Goal: Transaction & Acquisition: Purchase product/service

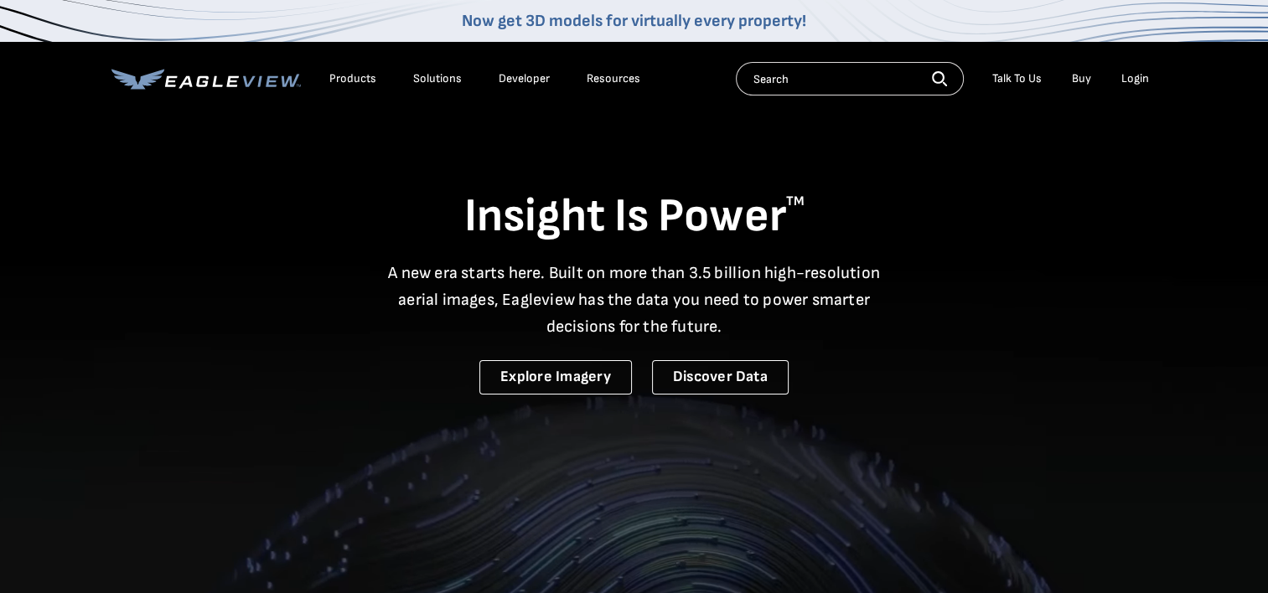
click at [1140, 82] on div "Login" at bounding box center [1136, 78] width 28 height 15
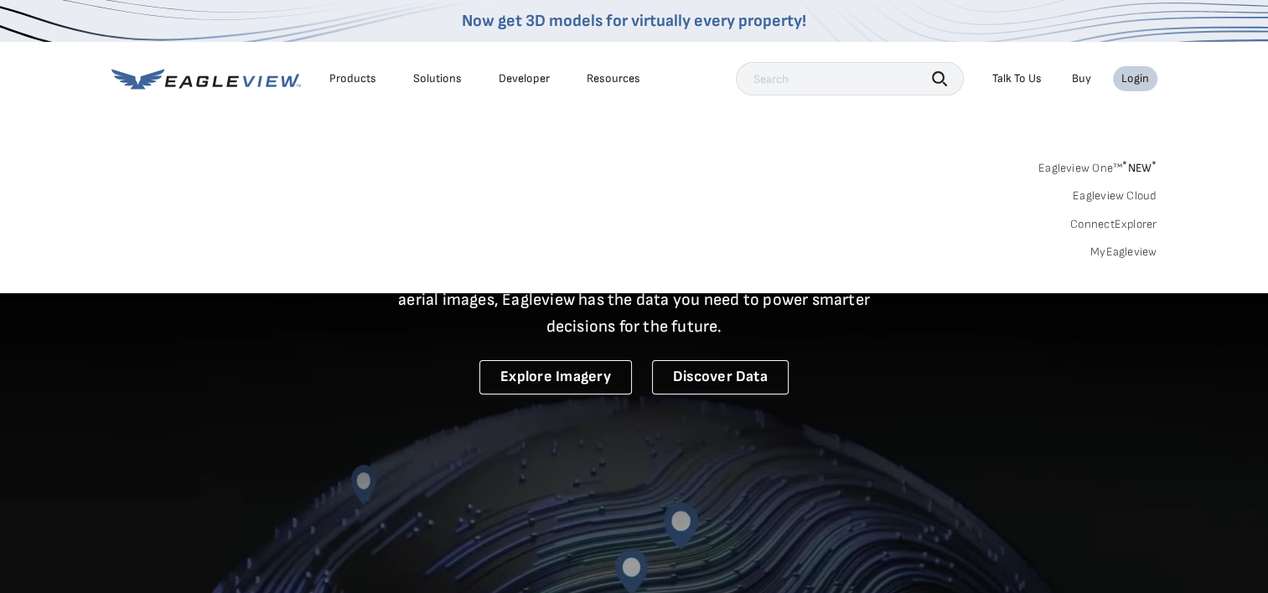
click at [1140, 83] on div "Login" at bounding box center [1136, 78] width 28 height 15
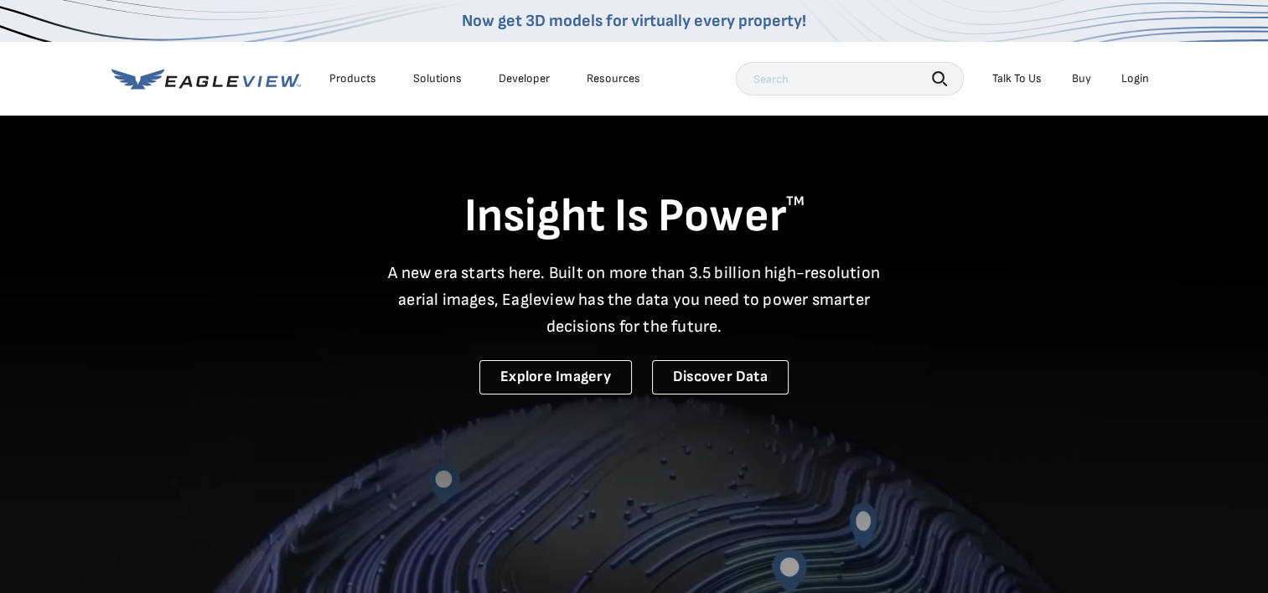
click at [1139, 74] on div "Login" at bounding box center [1136, 78] width 28 height 15
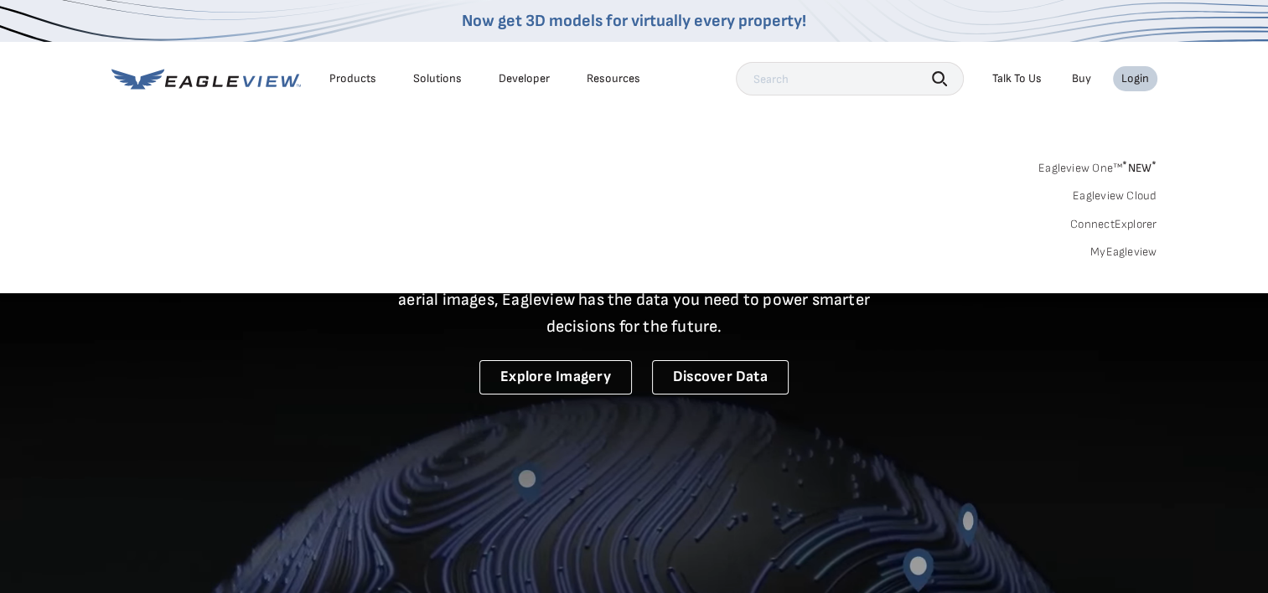
click at [1139, 80] on div "Login" at bounding box center [1136, 78] width 28 height 15
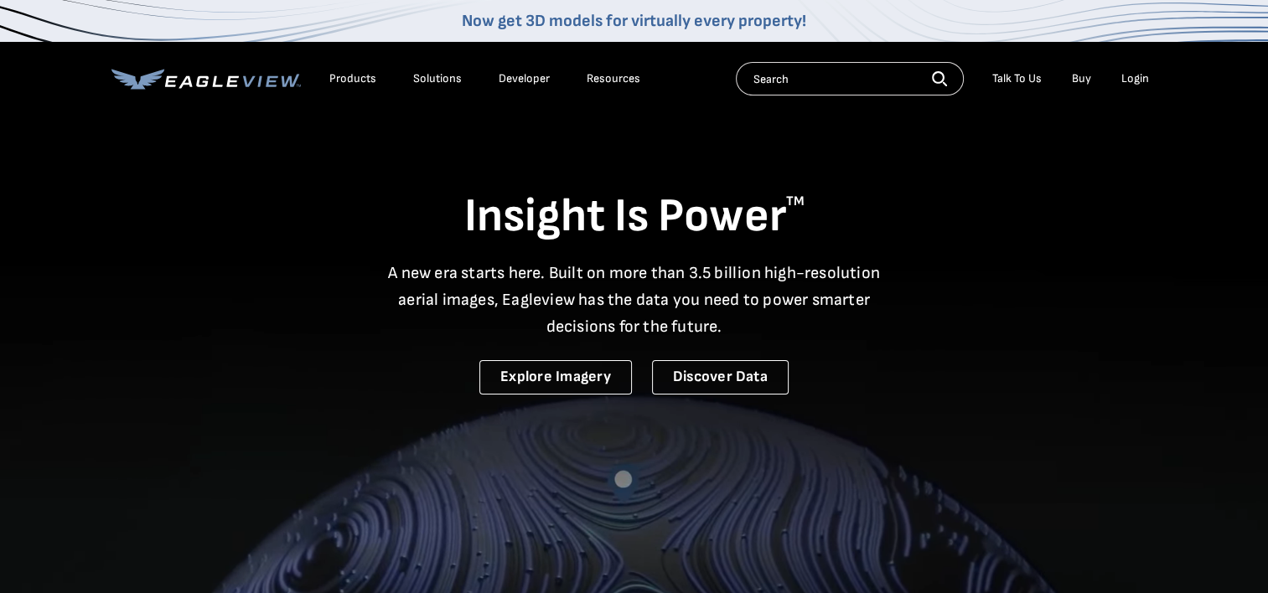
click at [1143, 77] on div "Login" at bounding box center [1136, 78] width 28 height 15
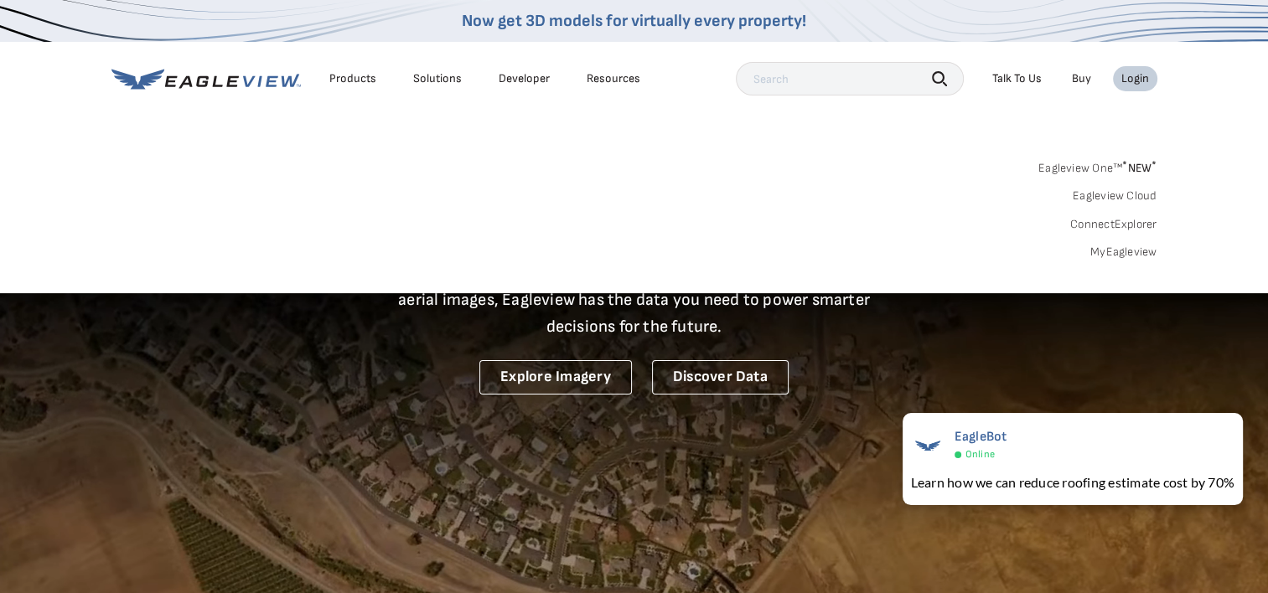
click at [1152, 253] on link "MyEagleview" at bounding box center [1124, 252] width 67 height 15
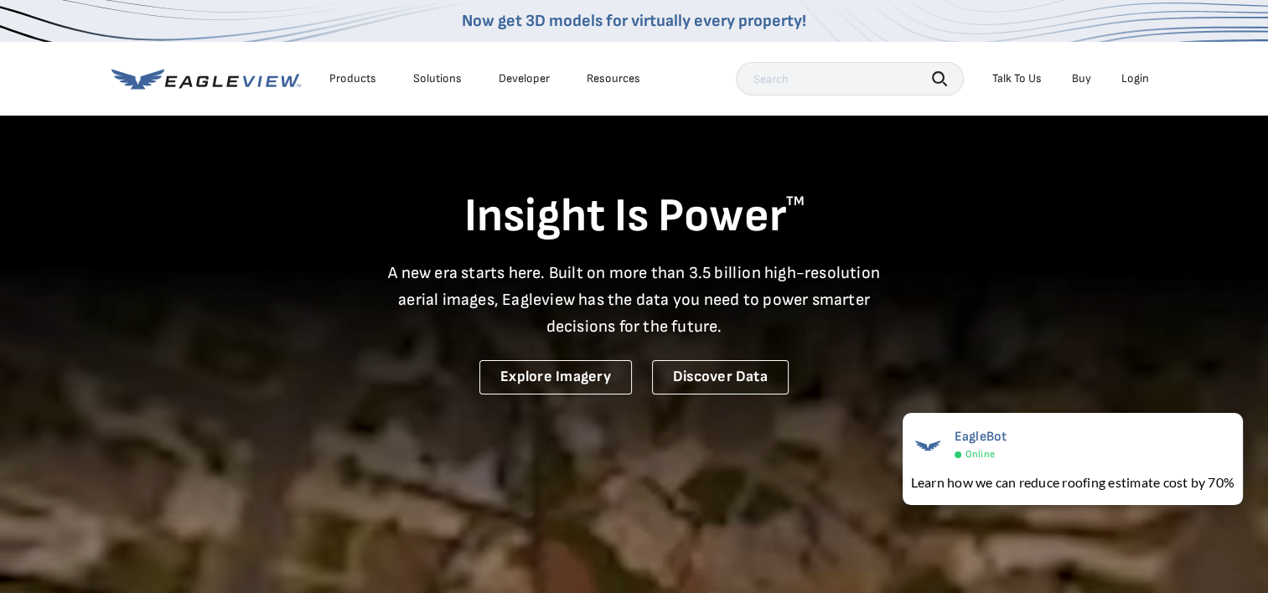
click at [1139, 76] on div "Login" at bounding box center [1136, 78] width 28 height 15
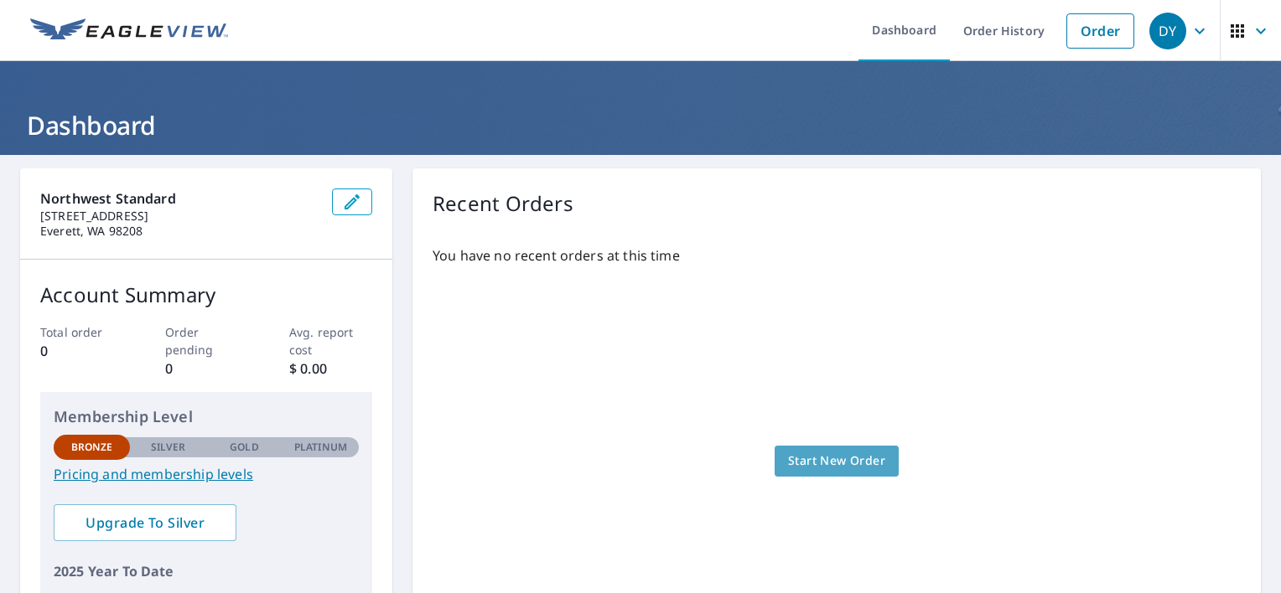
click at [845, 460] on span "Start New Order" at bounding box center [836, 461] width 97 height 21
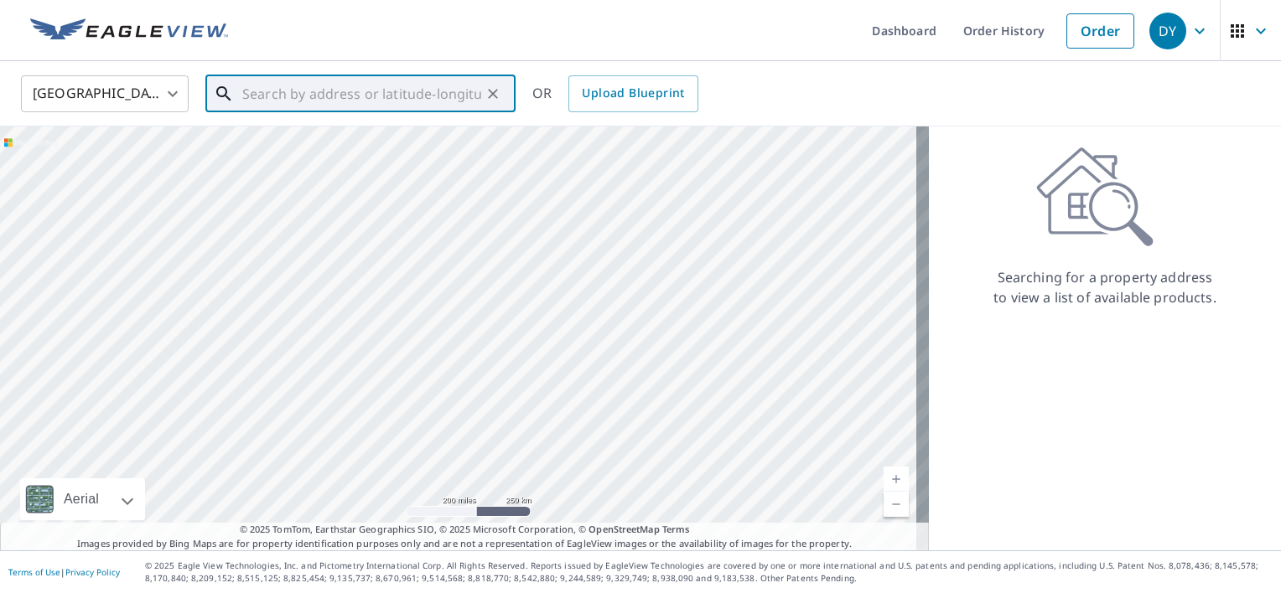
click at [320, 87] on input "text" at bounding box center [361, 93] width 239 height 47
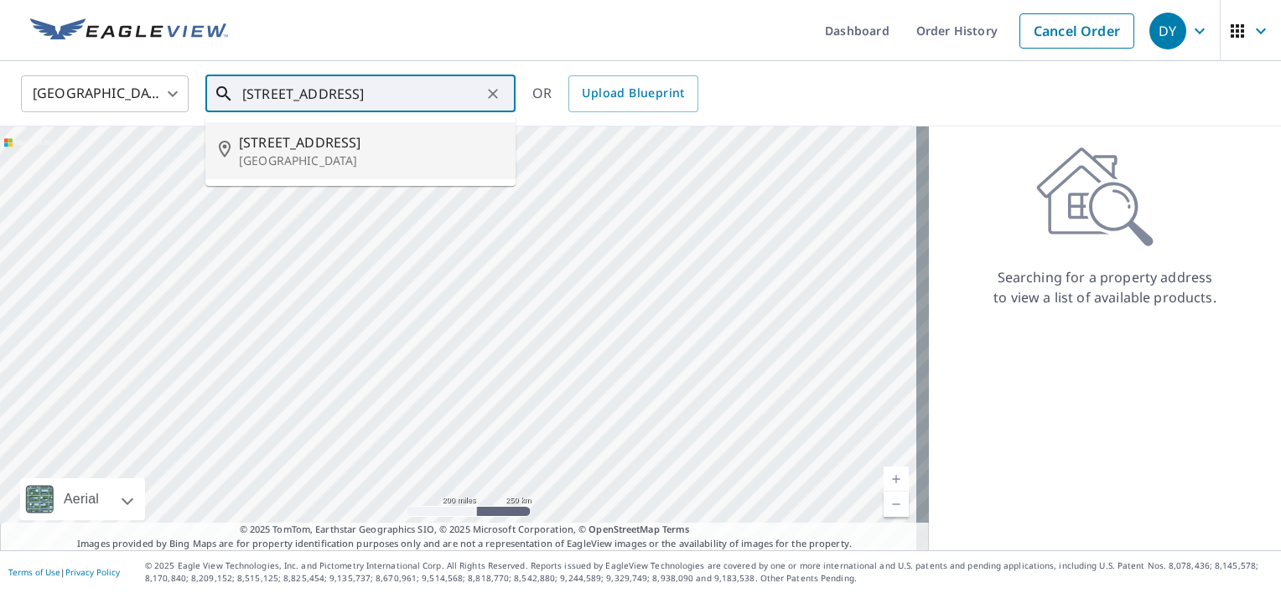
click at [355, 141] on span "18420 36th Ave W" at bounding box center [370, 142] width 263 height 20
type input "18420 36th Ave W Lynnwood, WA 98037"
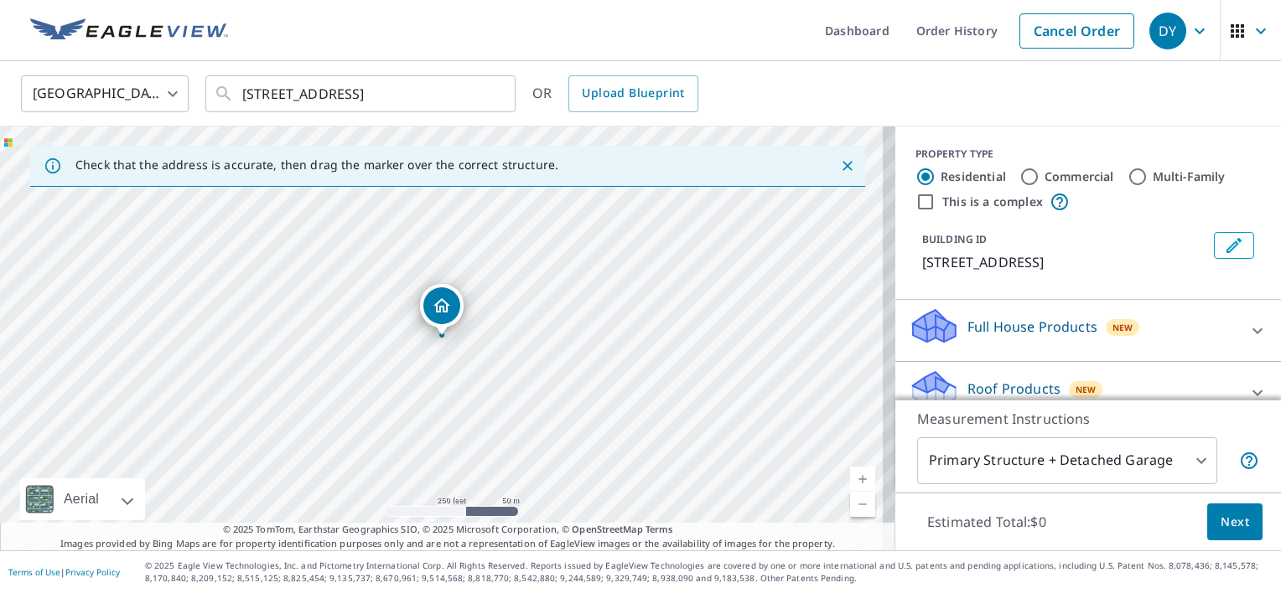
click at [850, 474] on link "Current Level 17, Zoom In" at bounding box center [862, 479] width 25 height 25
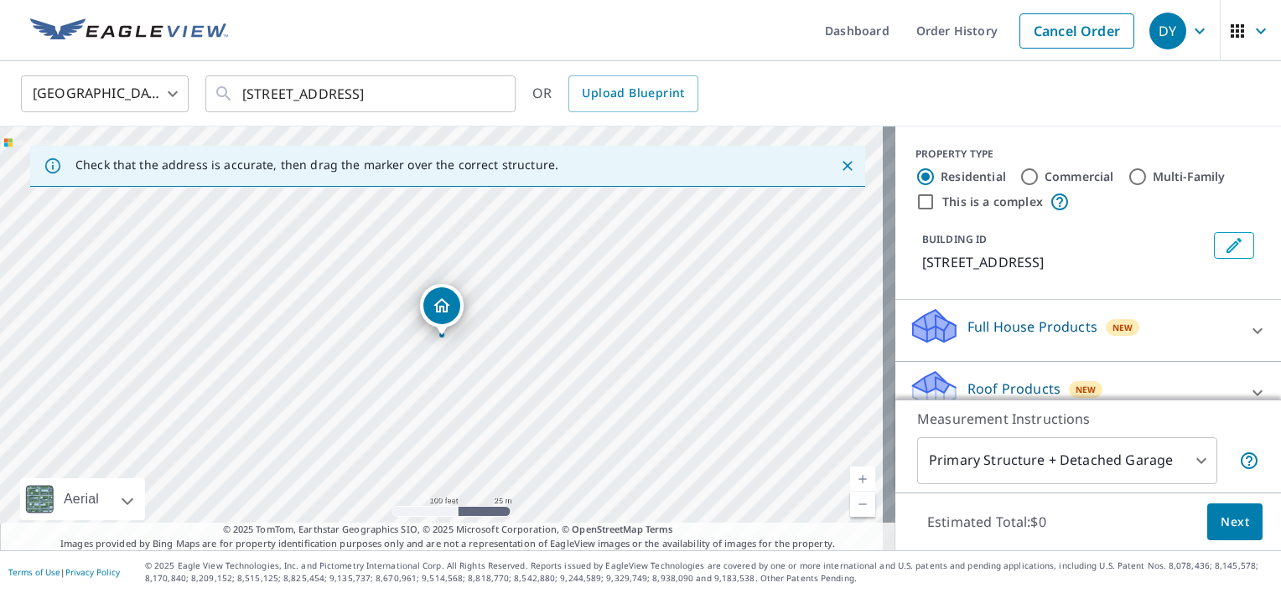
click at [850, 474] on link "Current Level 18, Zoom In" at bounding box center [862, 479] width 25 height 25
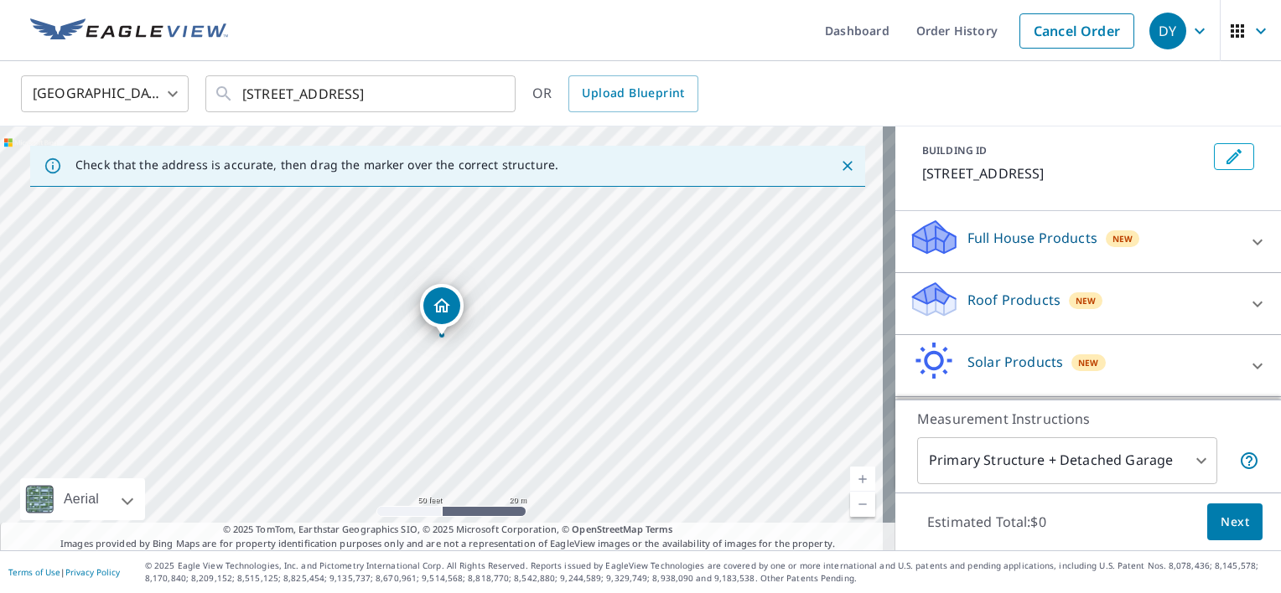
scroll to position [93, 0]
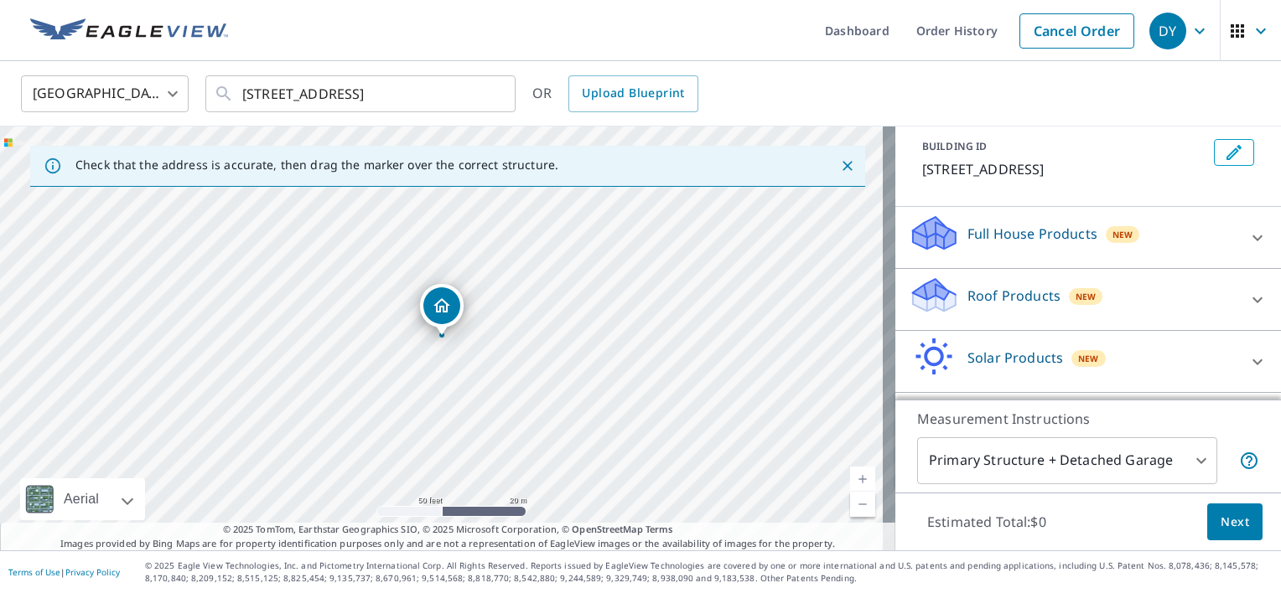
click at [1247, 295] on icon at bounding box center [1257, 300] width 20 height 20
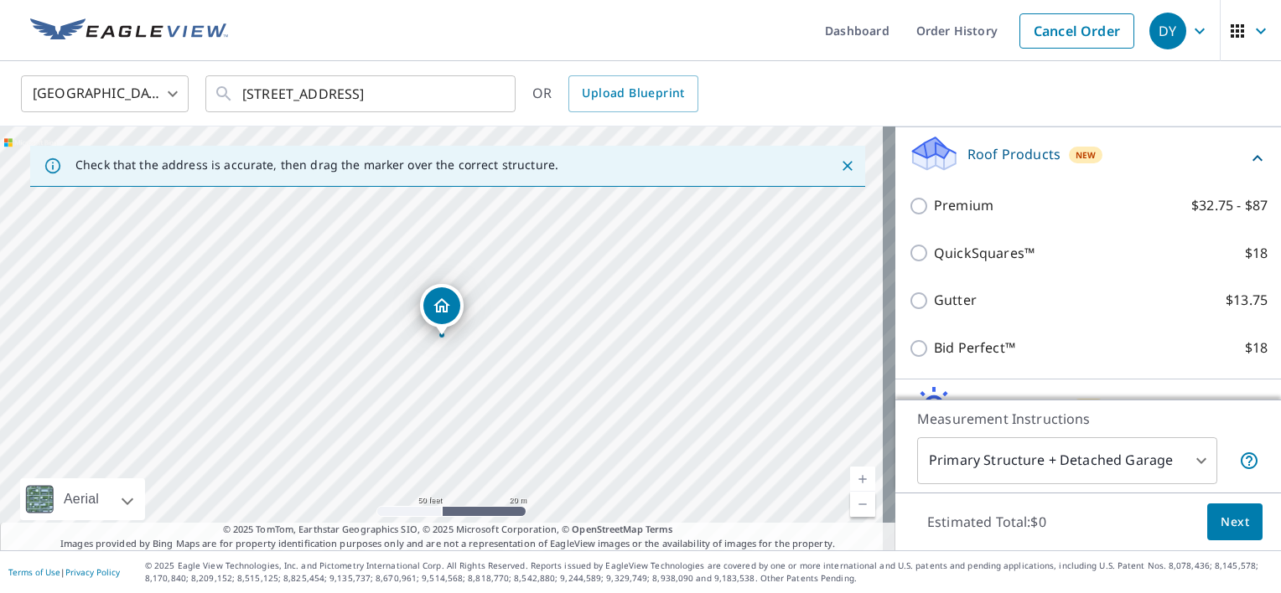
scroll to position [243, 0]
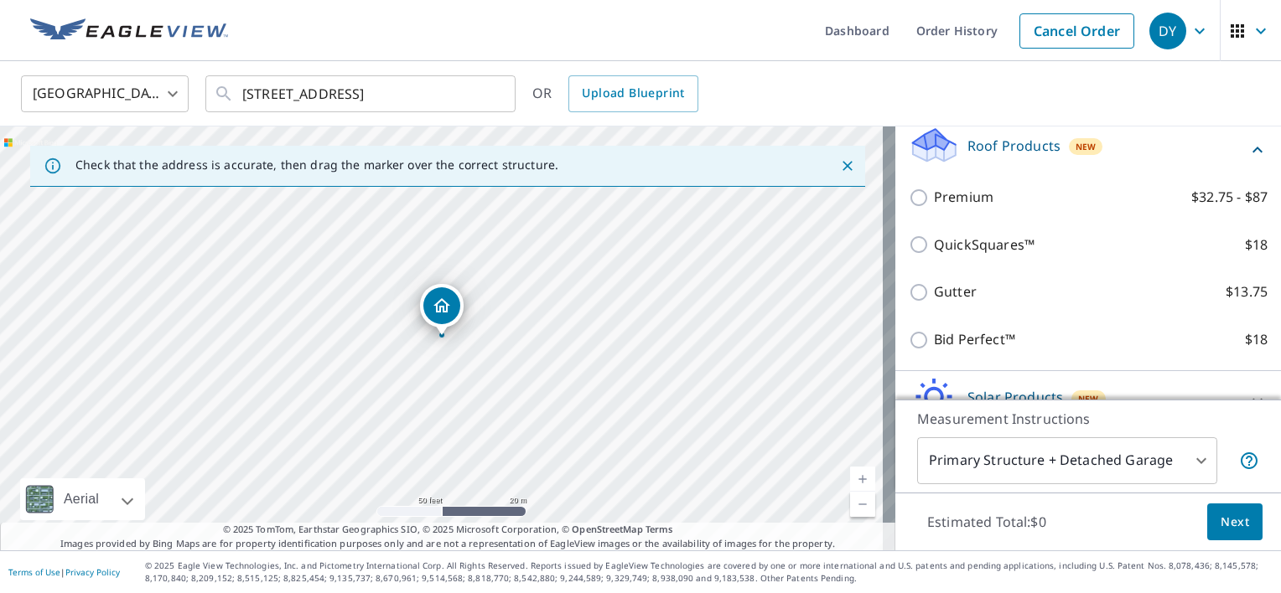
click at [909, 200] on input "Premium $32.75 - $87" at bounding box center [921, 198] width 25 height 20
checkbox input "true"
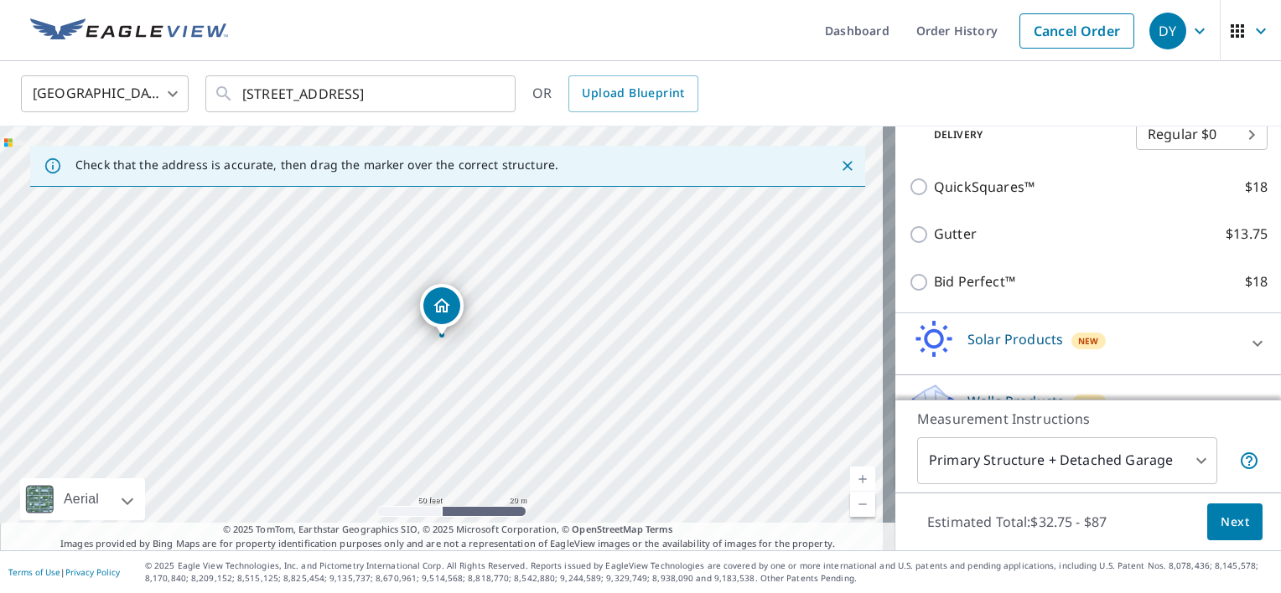
scroll to position [391, 0]
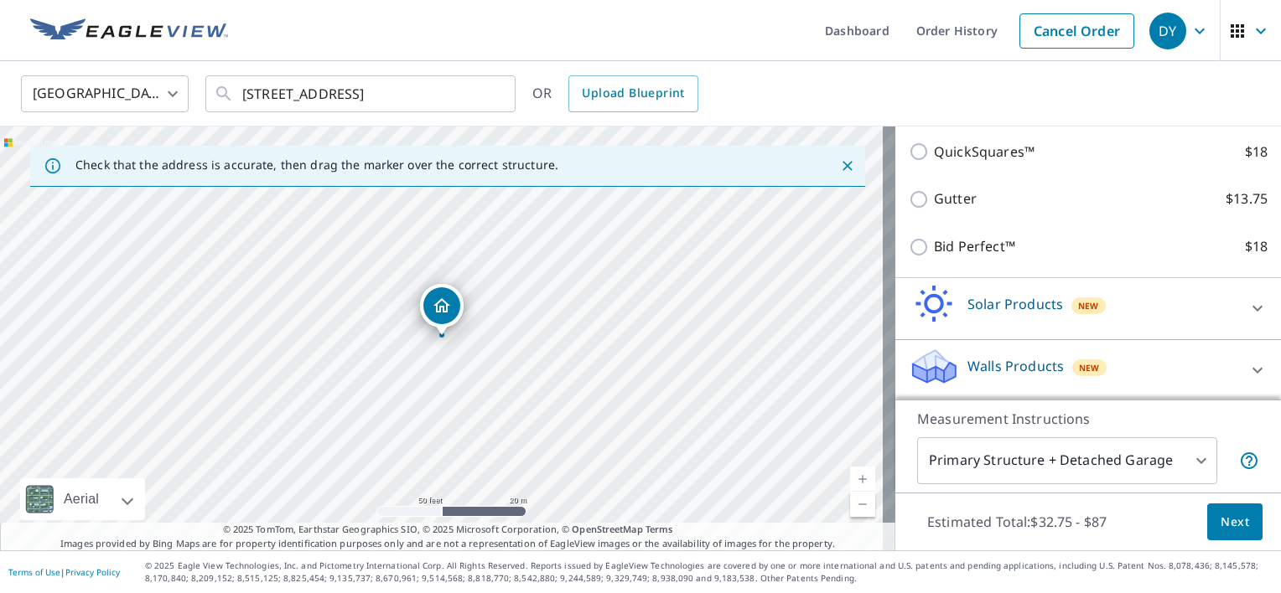
click at [1221, 521] on span "Next" at bounding box center [1235, 522] width 29 height 21
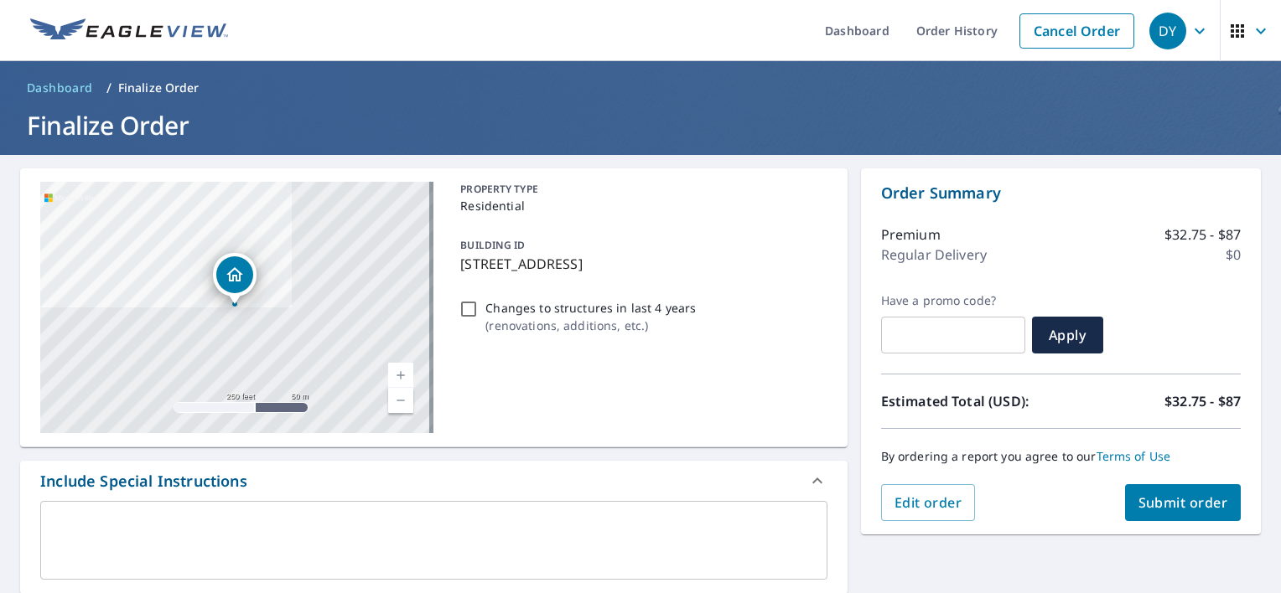
click at [1180, 497] on span "Submit order" at bounding box center [1183, 503] width 90 height 18
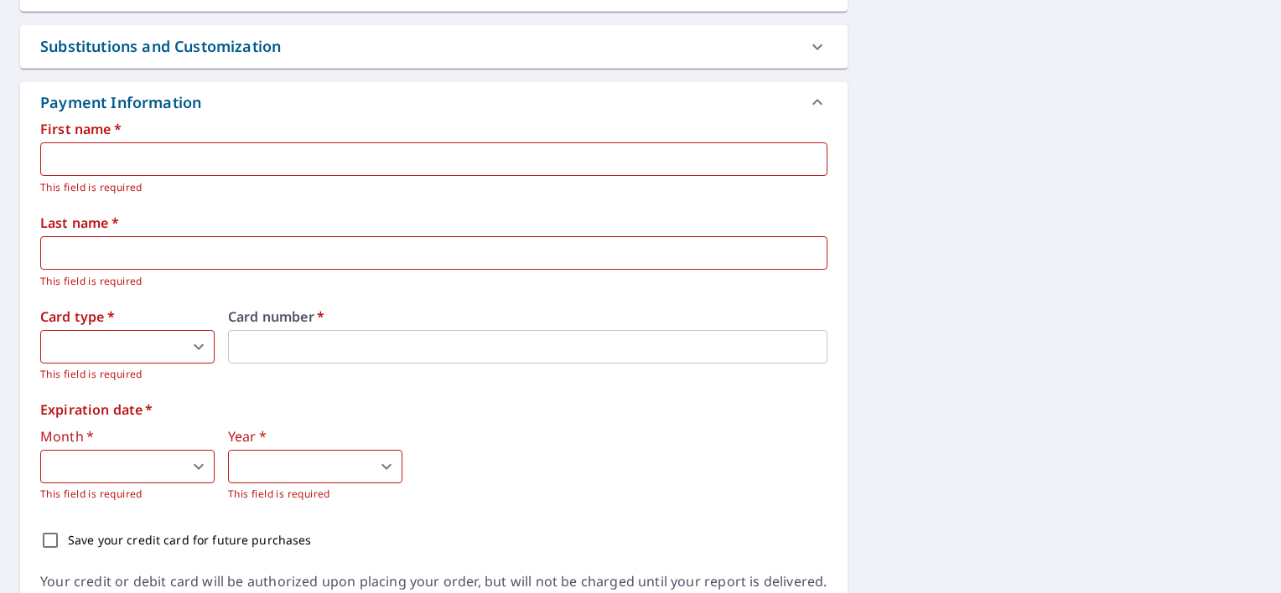
scroll to position [699, 0]
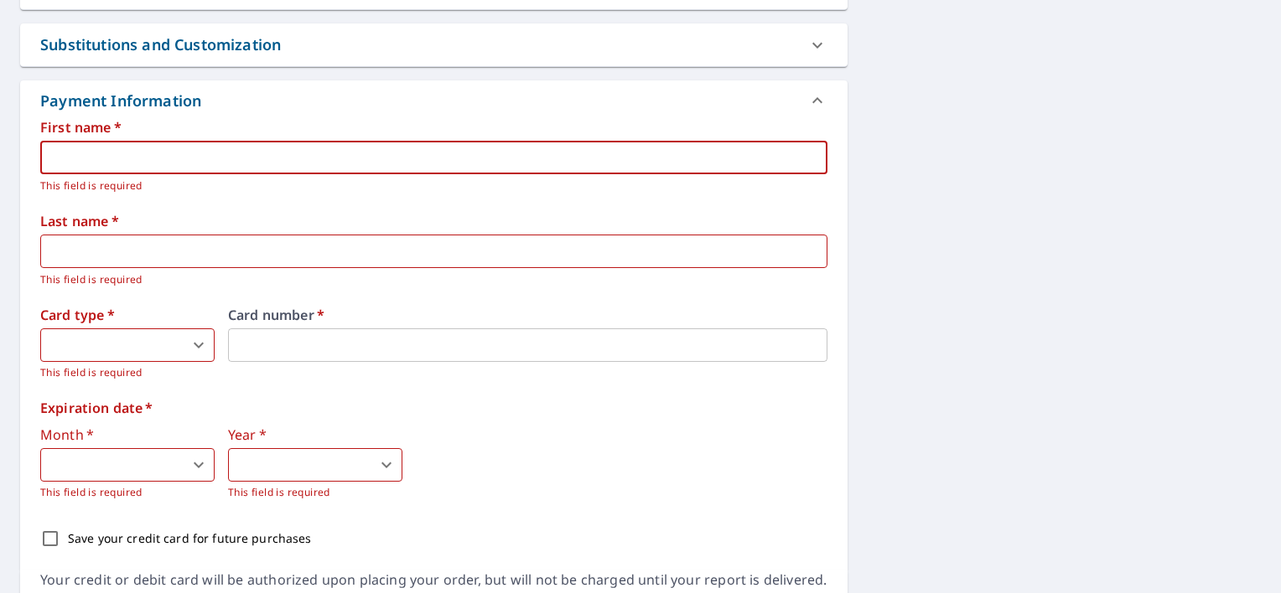
click at [332, 158] on input "text" at bounding box center [433, 158] width 787 height 34
click at [332, 153] on input "text" at bounding box center [433, 158] width 787 height 34
type input "DAVID YUREVICH"
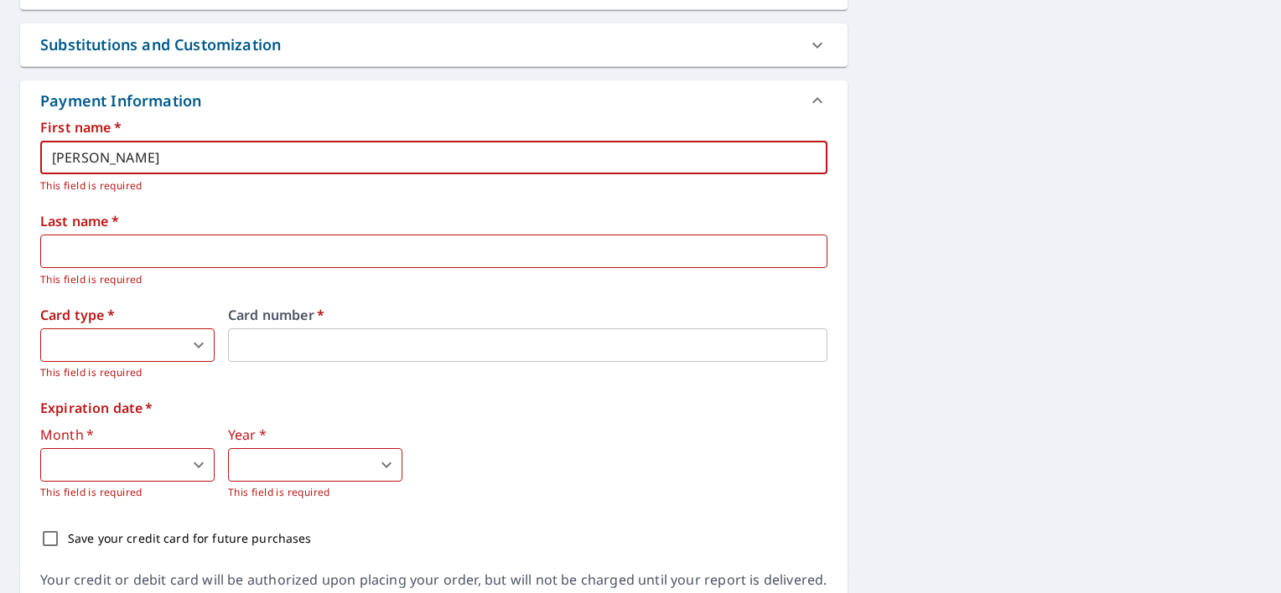
type input "YUREVICH"
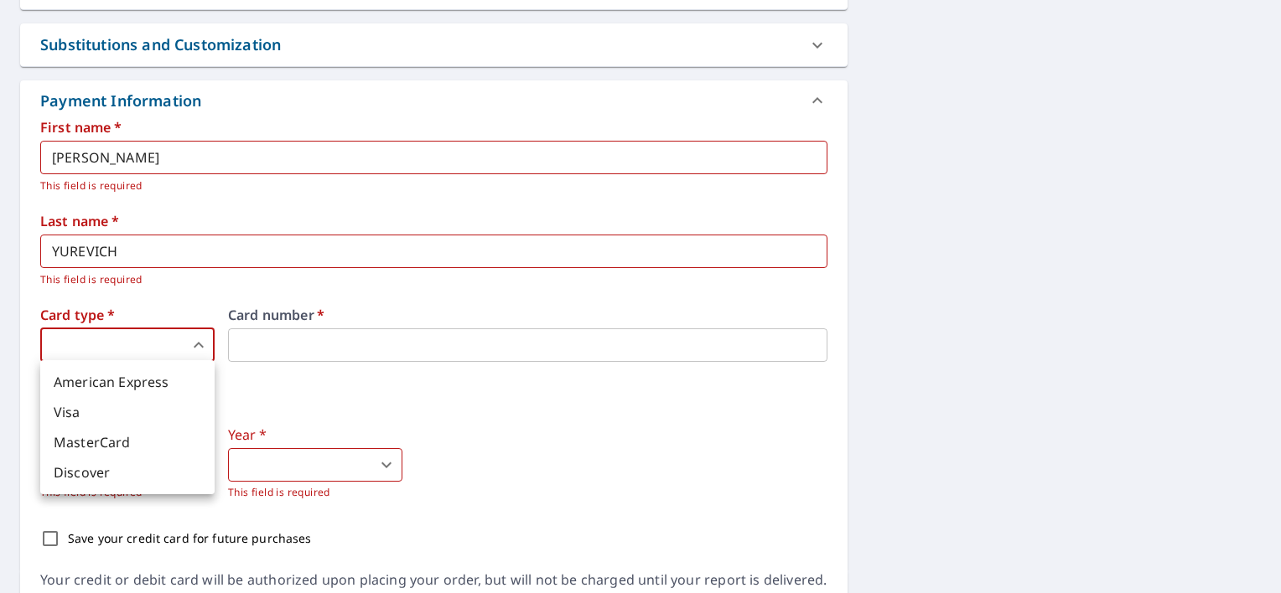
click at [176, 350] on body "DY DY Dashboard Order History Cancel Order DY Dashboard / Finalize Order Finali…" at bounding box center [640, 296] width 1281 height 593
click at [147, 413] on li "Visa" at bounding box center [127, 412] width 174 height 30
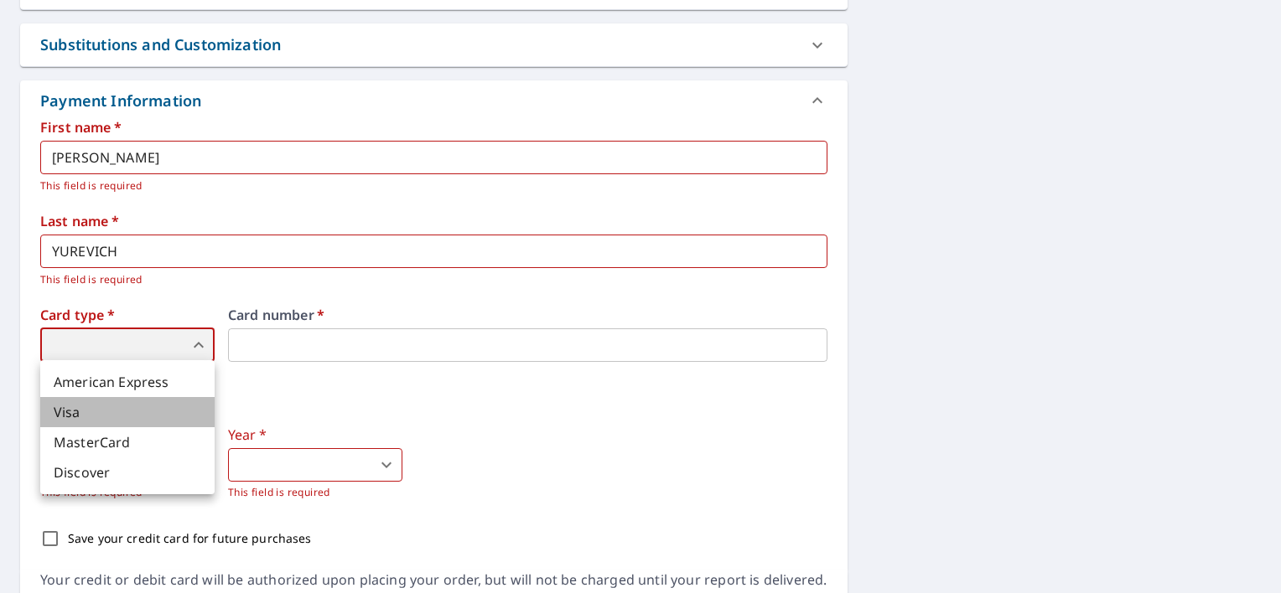
type input "2"
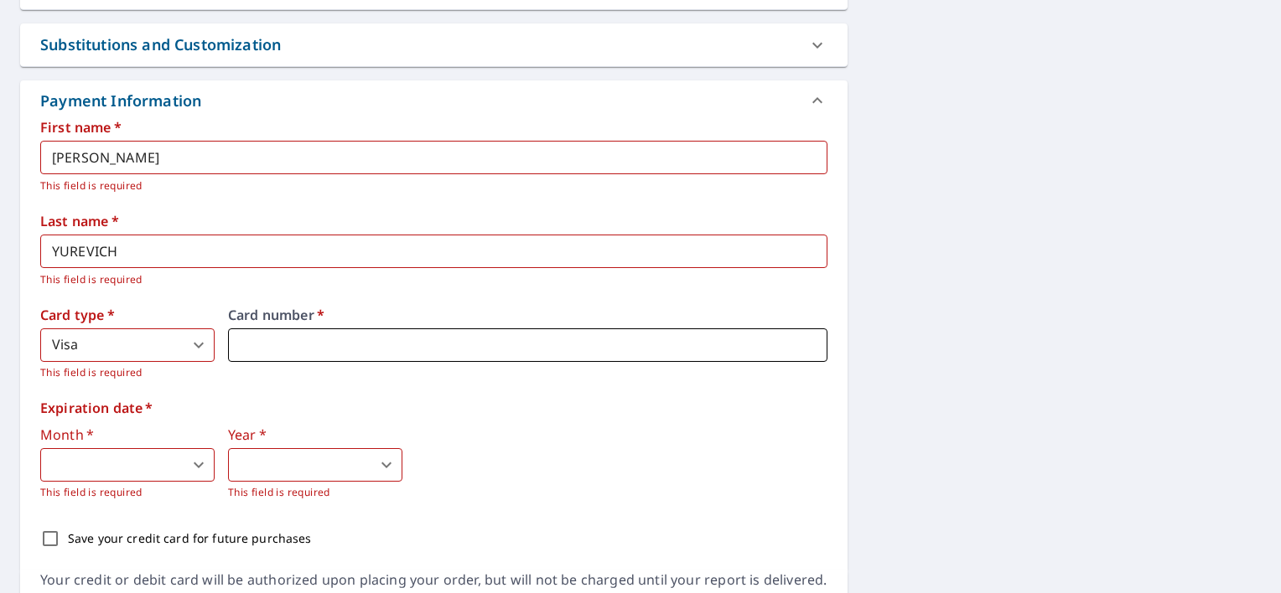
click at [410, 354] on iframe at bounding box center [527, 346] width 599 height 34
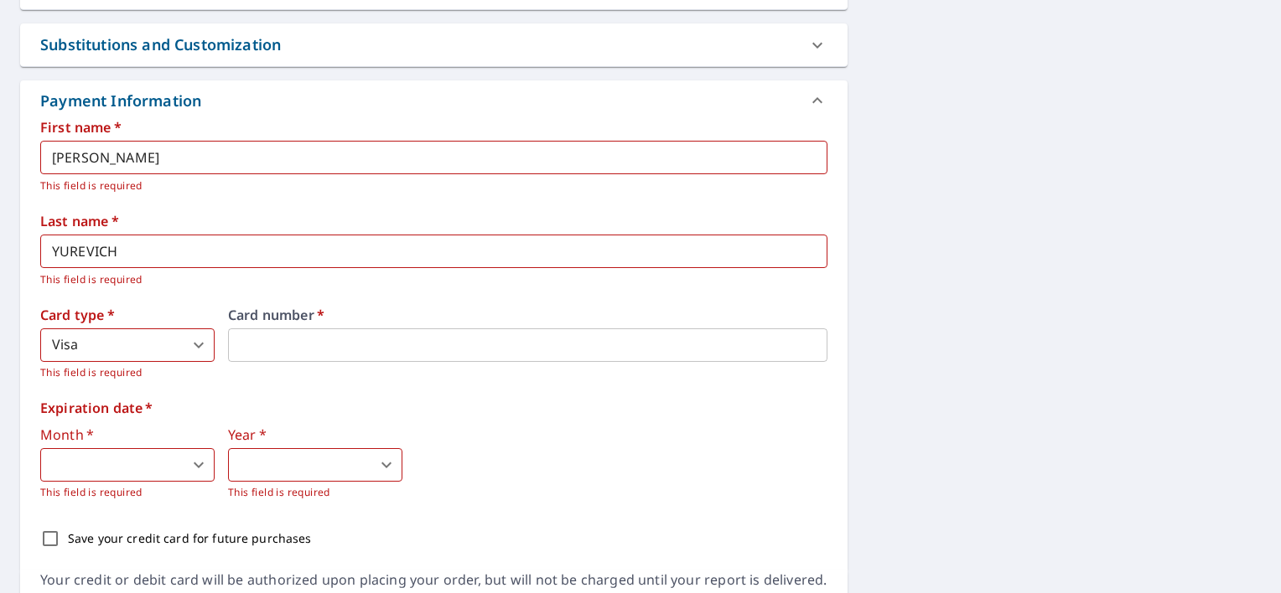
click at [191, 462] on body "DY DY Dashboard Order History Cancel Order DY Dashboard / Finalize Order Finali…" at bounding box center [640, 296] width 1281 height 593
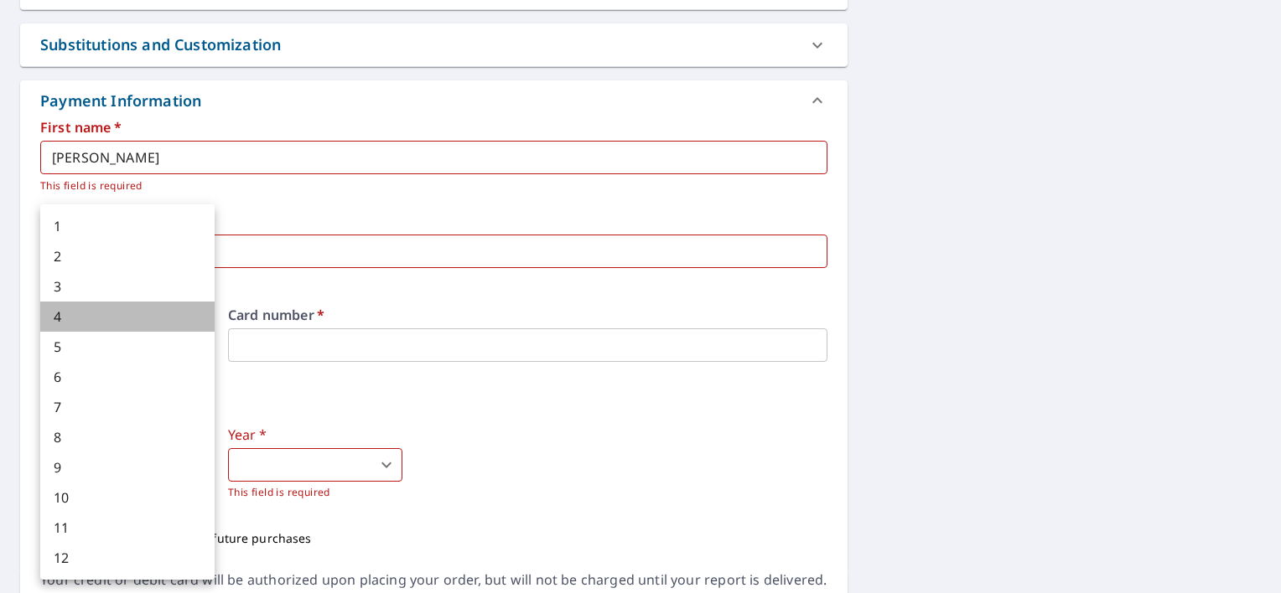
click at [143, 318] on li "4" at bounding box center [127, 317] width 174 height 30
type input "4"
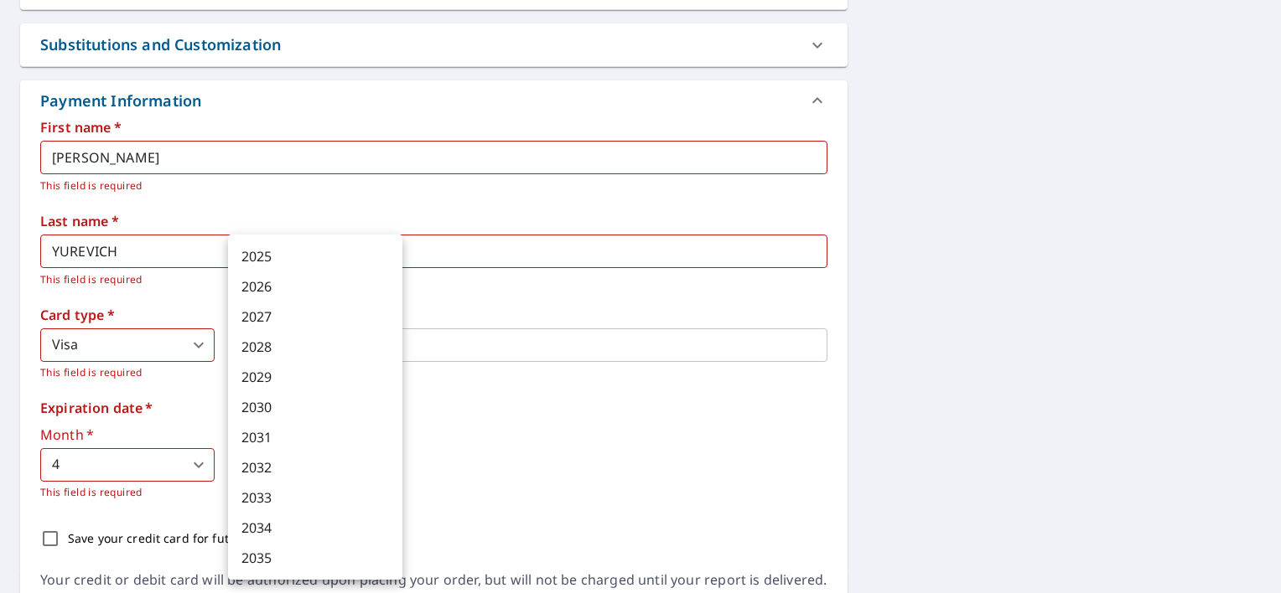
click at [330, 464] on body "DY DY Dashboard Order History Cancel Order DY Dashboard / Finalize Order Finali…" at bounding box center [640, 296] width 1281 height 593
click at [345, 401] on li "2030" at bounding box center [315, 407] width 174 height 30
type input "2030"
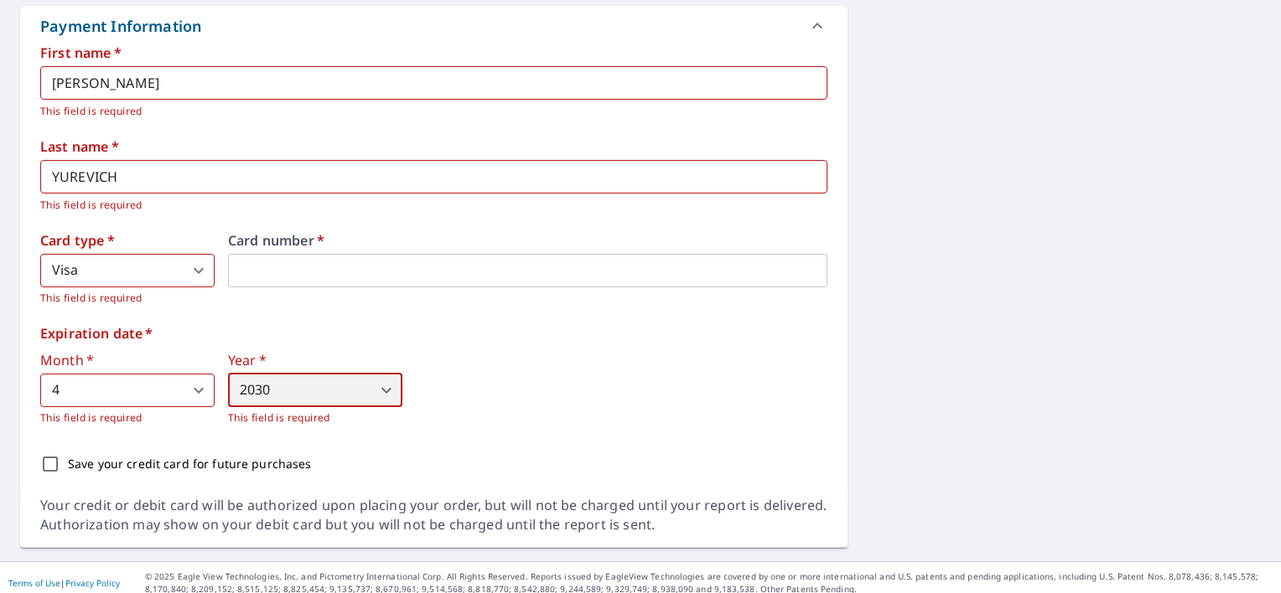
scroll to position [784, 0]
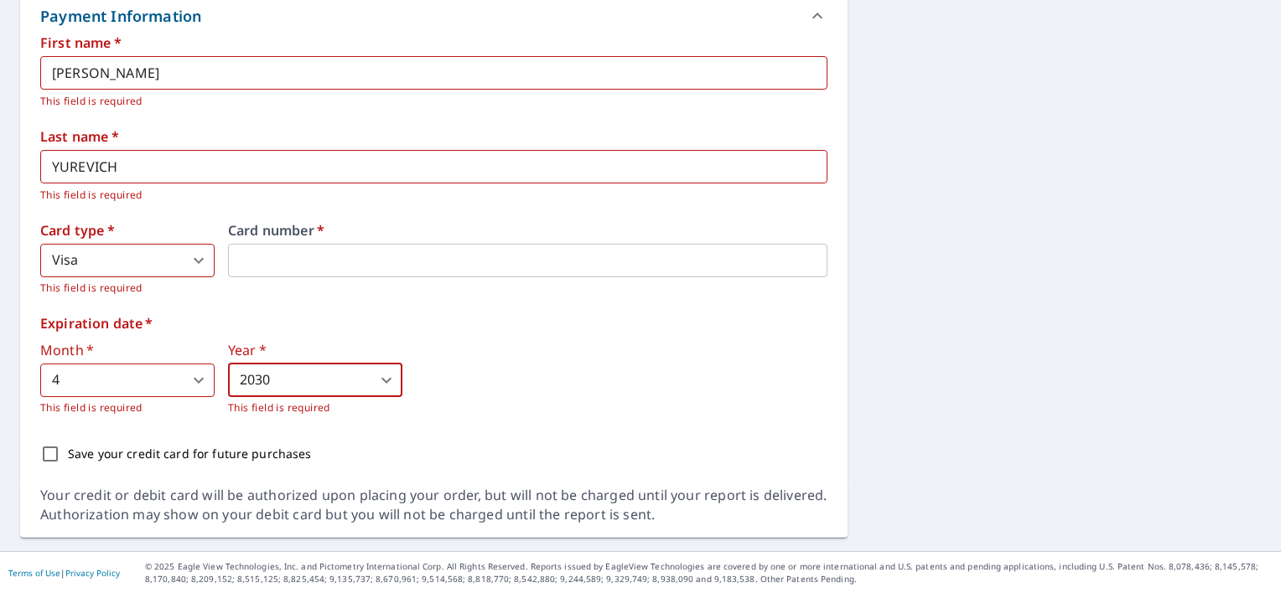
click at [50, 458] on input "Save your credit card for future purchases" at bounding box center [50, 454] width 35 height 35
checkbox input "true"
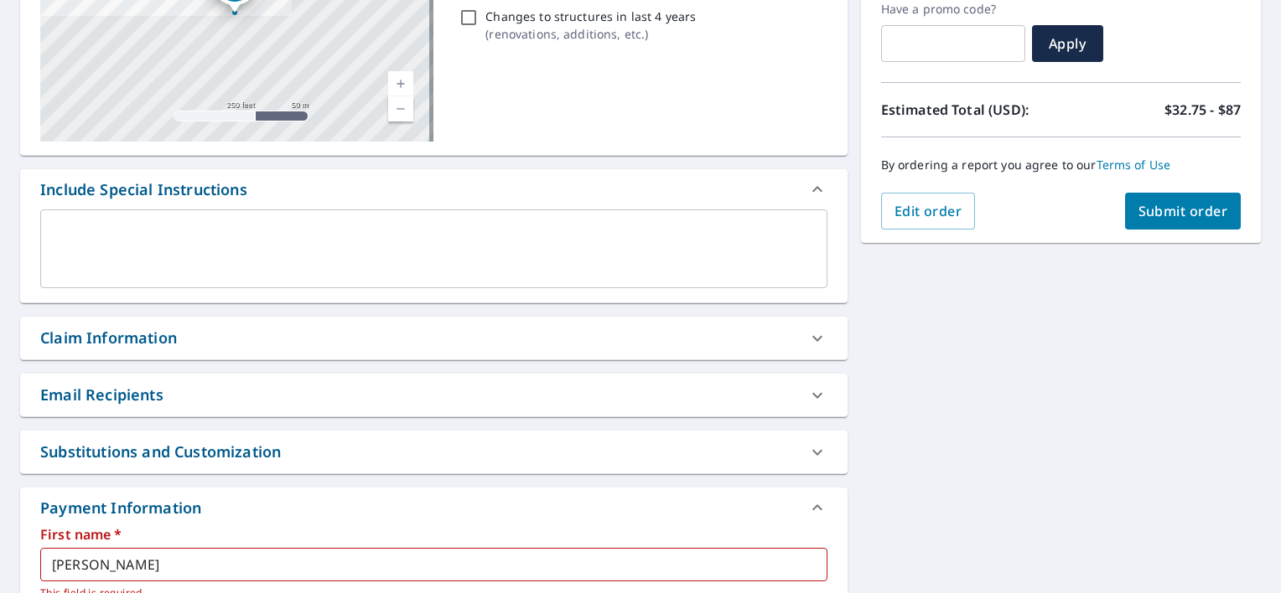
scroll to position [289, 0]
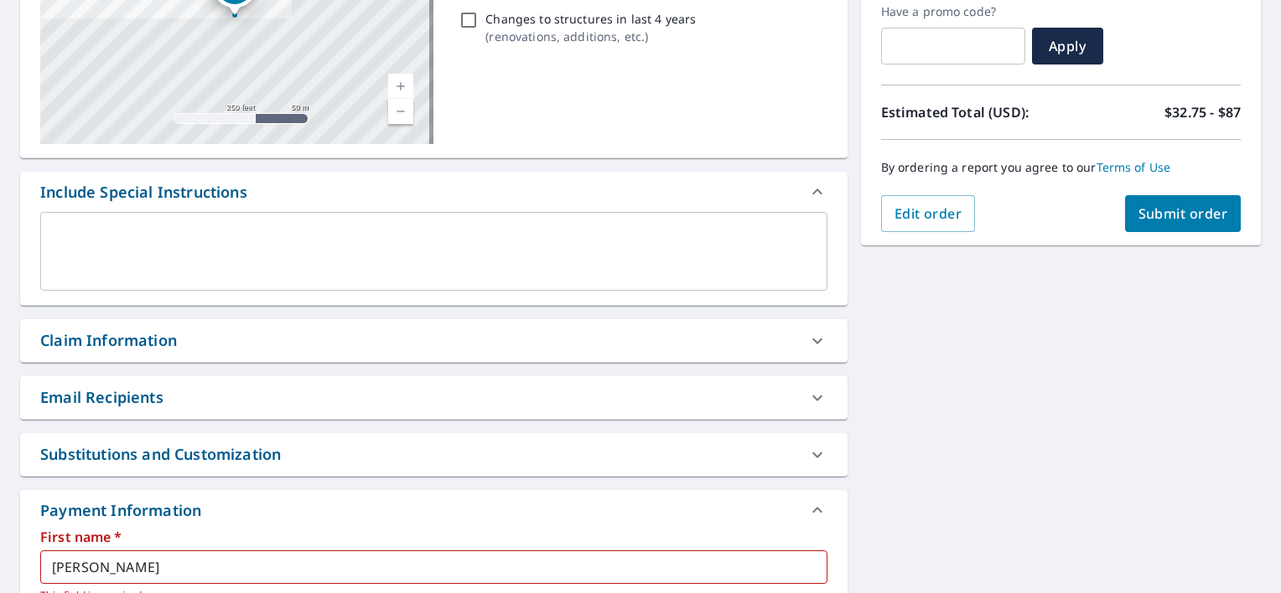
click at [1174, 215] on span "Submit order" at bounding box center [1183, 214] width 90 height 18
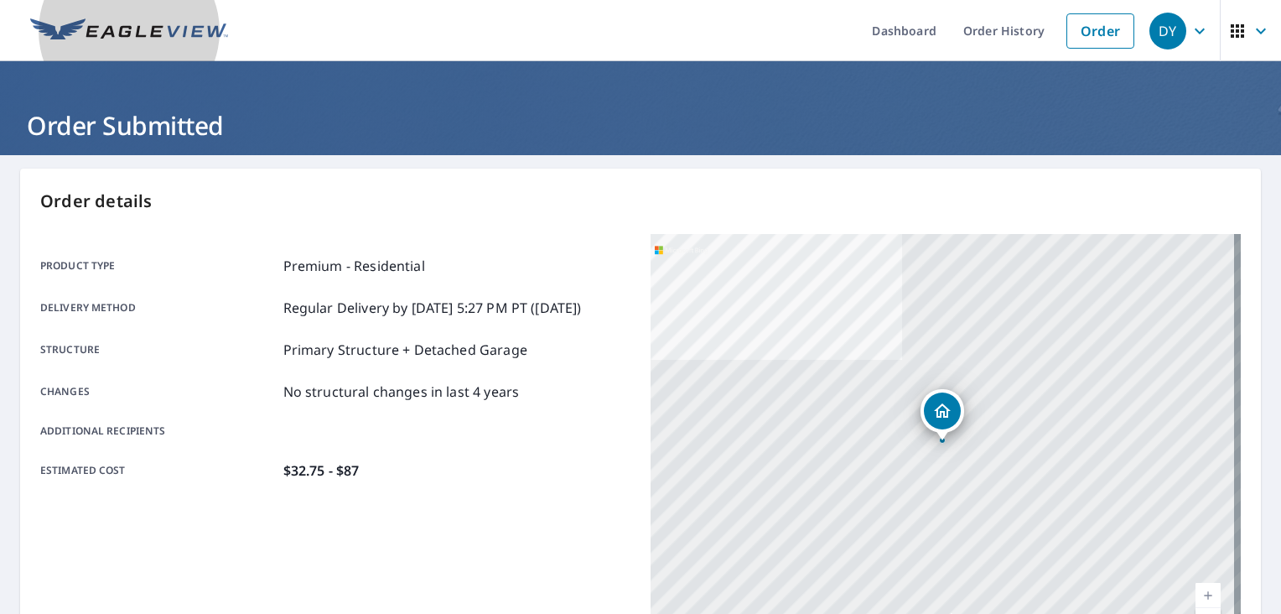
click at [187, 34] on img at bounding box center [129, 30] width 198 height 25
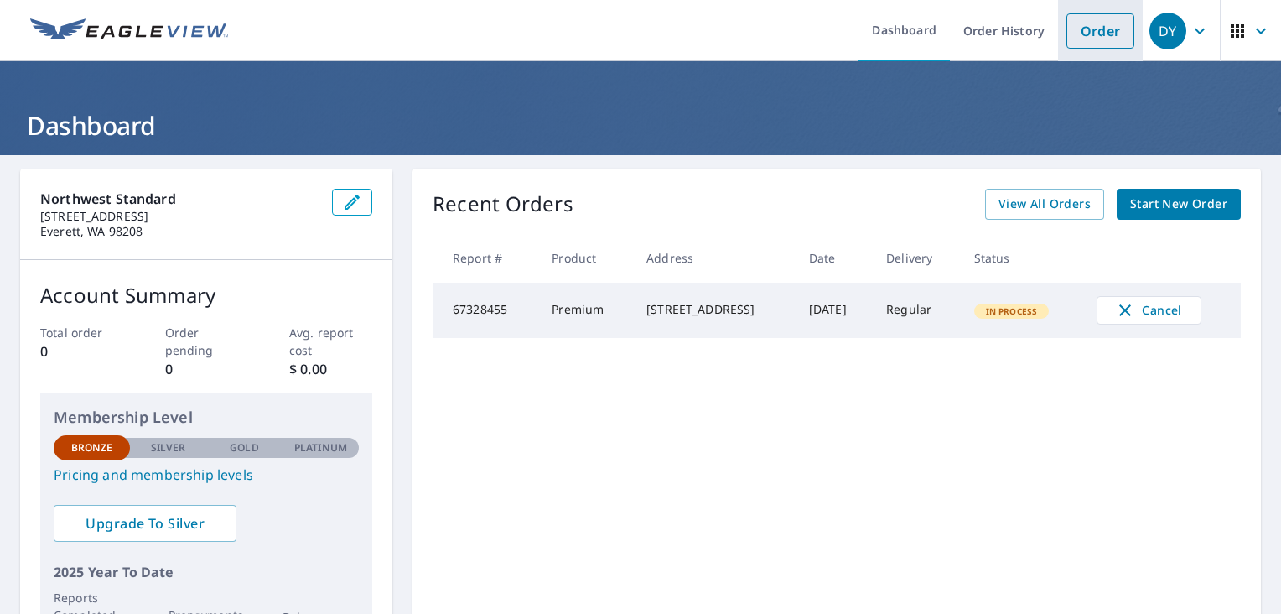
click at [1076, 32] on link "Order" at bounding box center [1100, 30] width 68 height 35
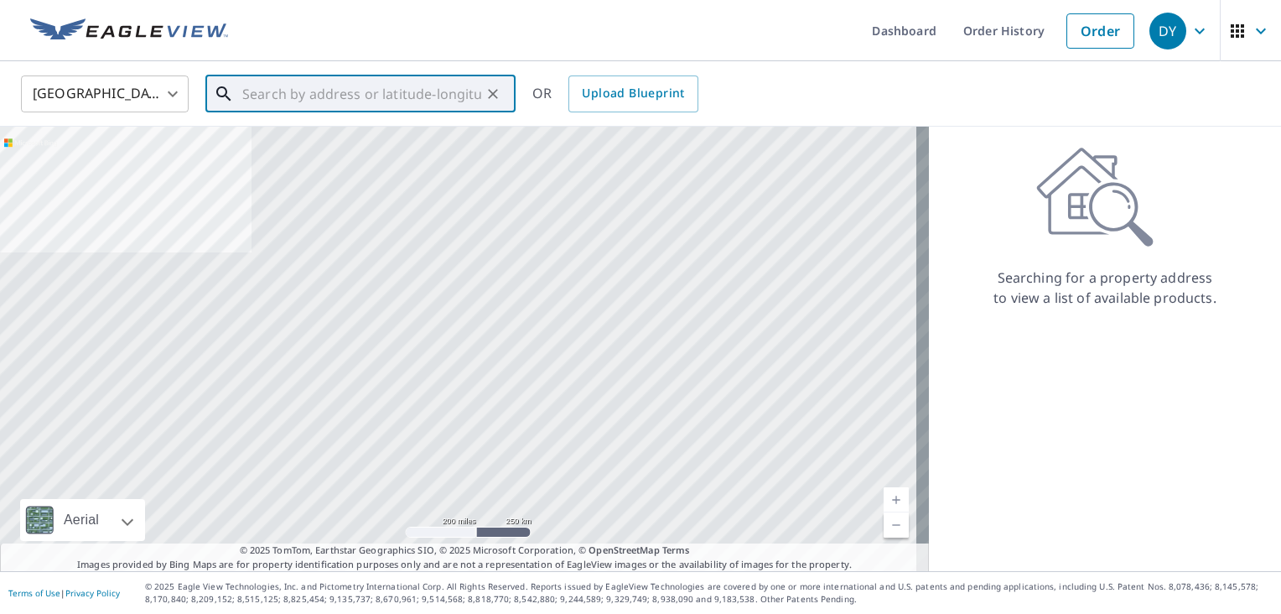
click at [410, 104] on input "text" at bounding box center [361, 93] width 239 height 47
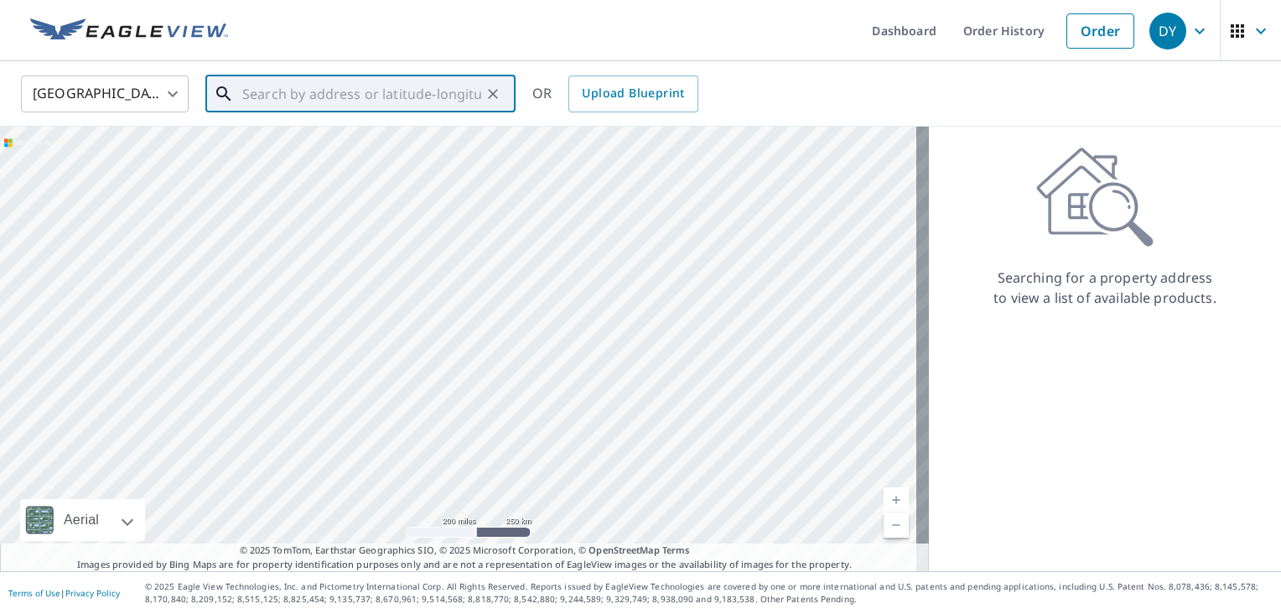
paste input "501 102nd Dr SE, Lake Stevens, WA 98258, USA"
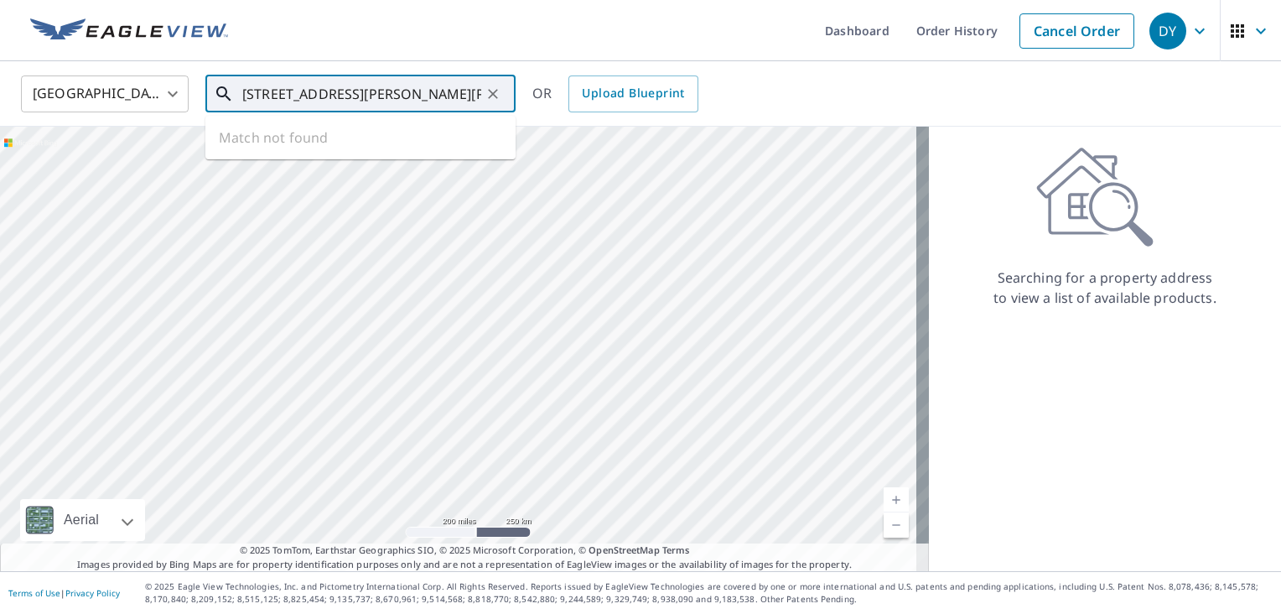
scroll to position [0, 60]
type input "501 102nd Dr SE, Lake Stevens, WA 98258, USA"
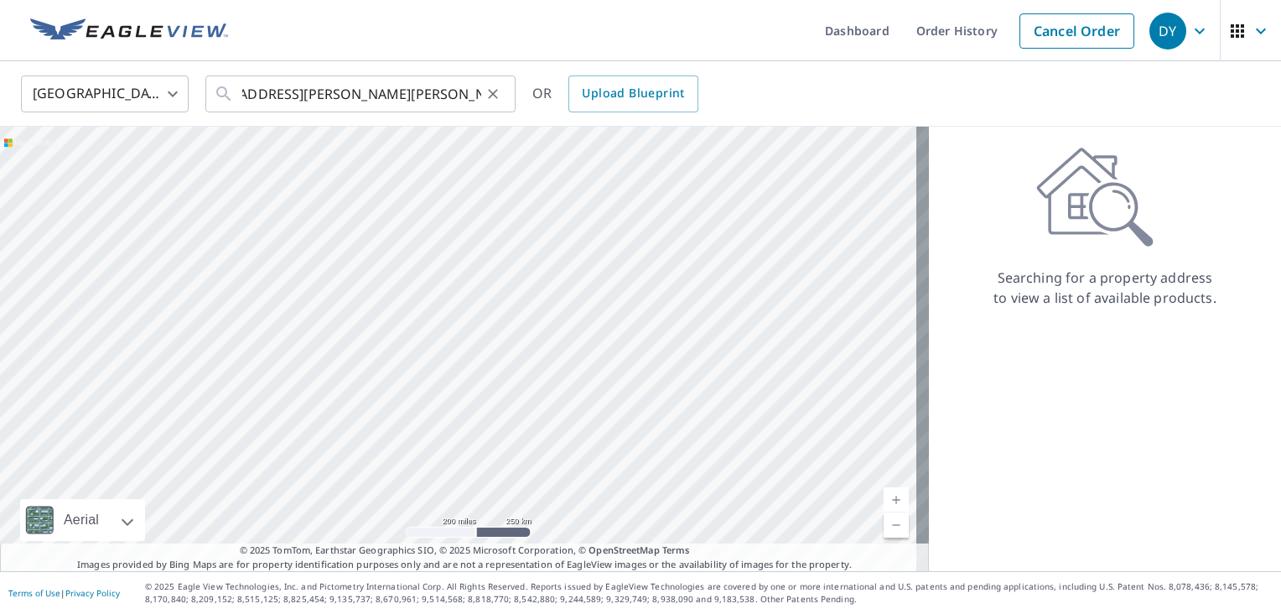
scroll to position [0, 0]
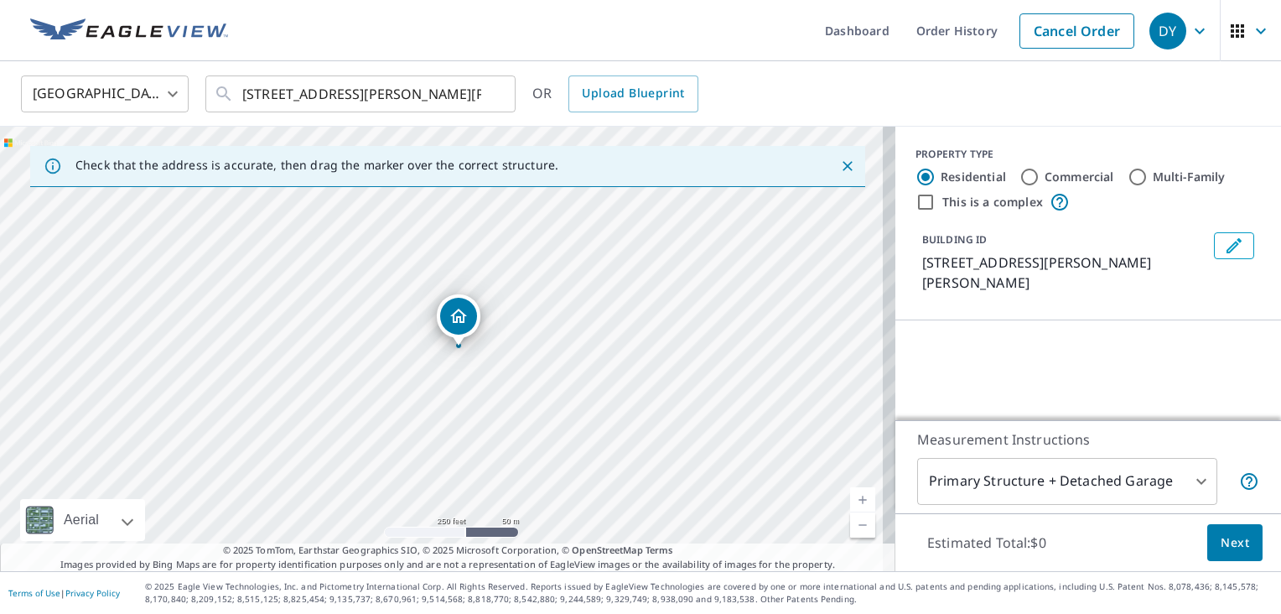
click at [839, 164] on icon "Close" at bounding box center [847, 166] width 17 height 17
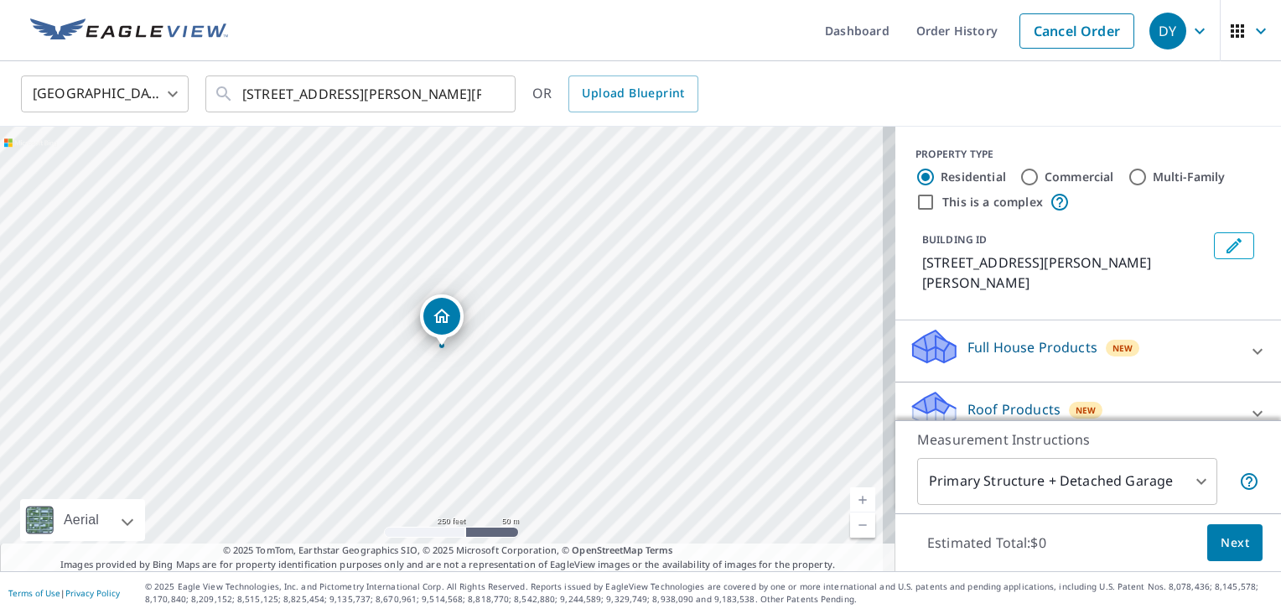
click at [531, 344] on div "501 102nd Dr SE Lake Stevens, WA 98258" at bounding box center [447, 349] width 895 height 444
click at [850, 499] on link "Current Level 17, Zoom In" at bounding box center [862, 499] width 25 height 25
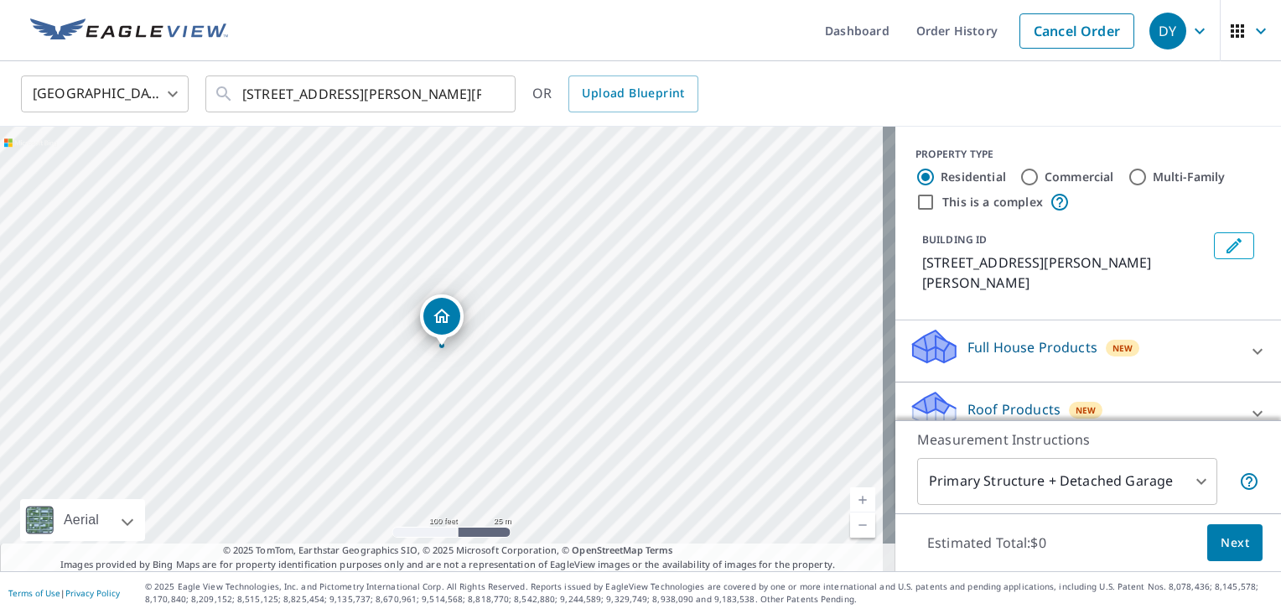
click at [850, 501] on link "Current Level 18, Zoom In" at bounding box center [862, 499] width 25 height 25
click at [850, 533] on link "Current Level 19, Zoom Out" at bounding box center [862, 524] width 25 height 25
click at [915, 200] on input "This is a complex" at bounding box center [925, 202] width 20 height 20
checkbox input "true"
radio input "false"
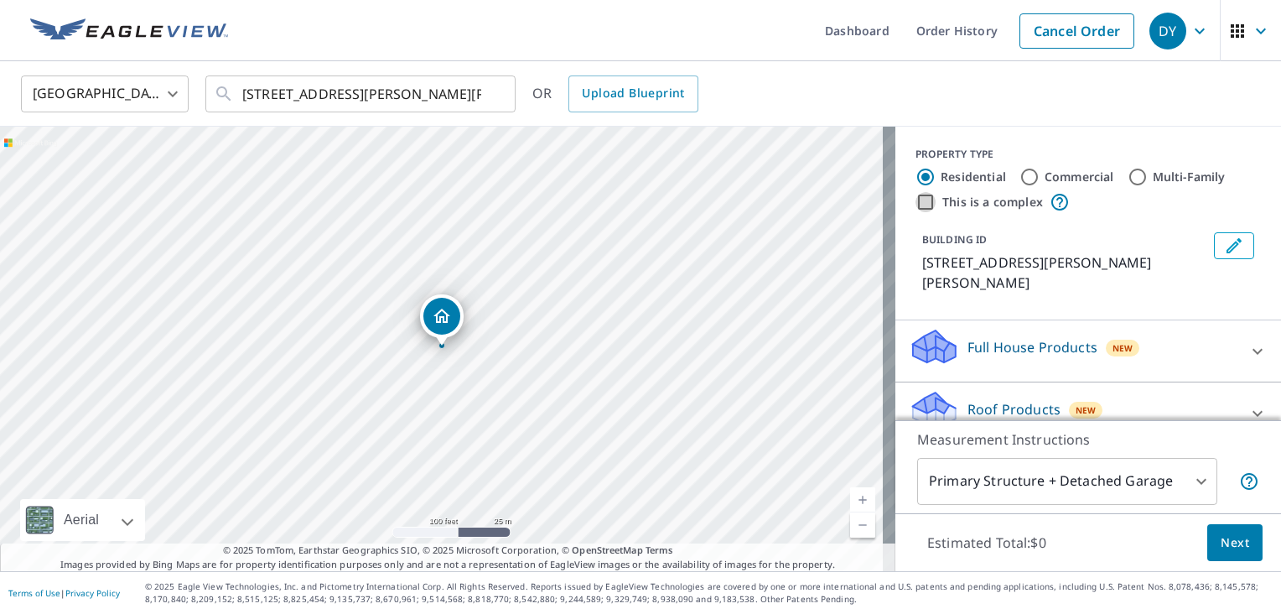
radio input "true"
type input "4"
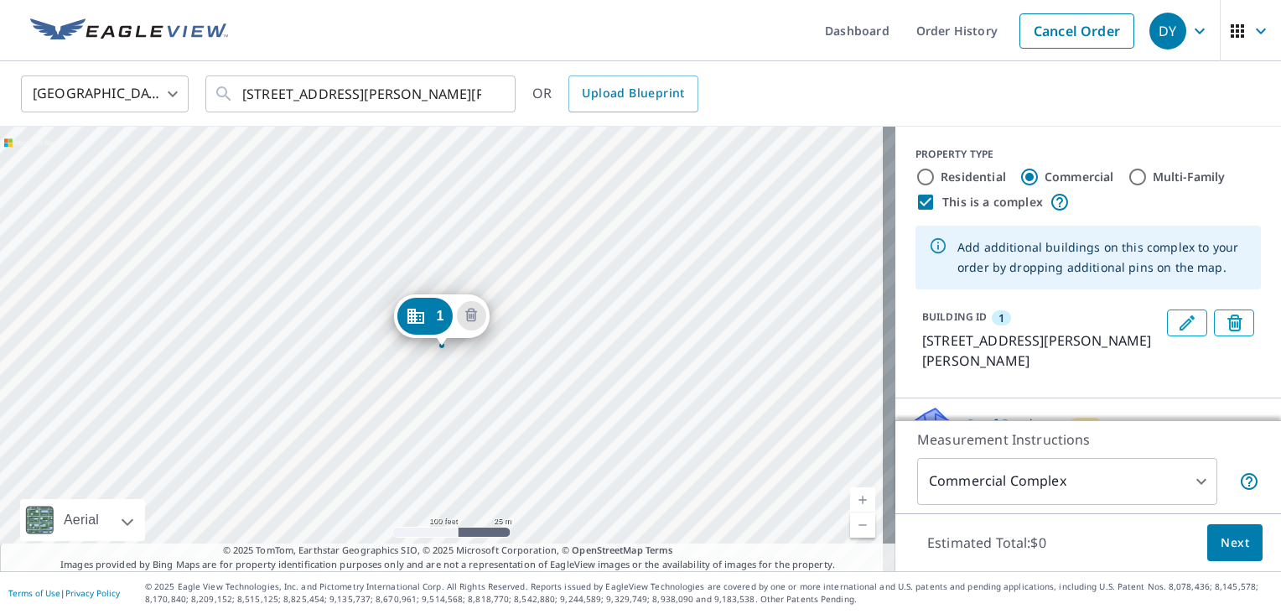
click at [411, 189] on div "1 501 102nd Dr SE Lake Stevens, WA 98258" at bounding box center [447, 349] width 895 height 444
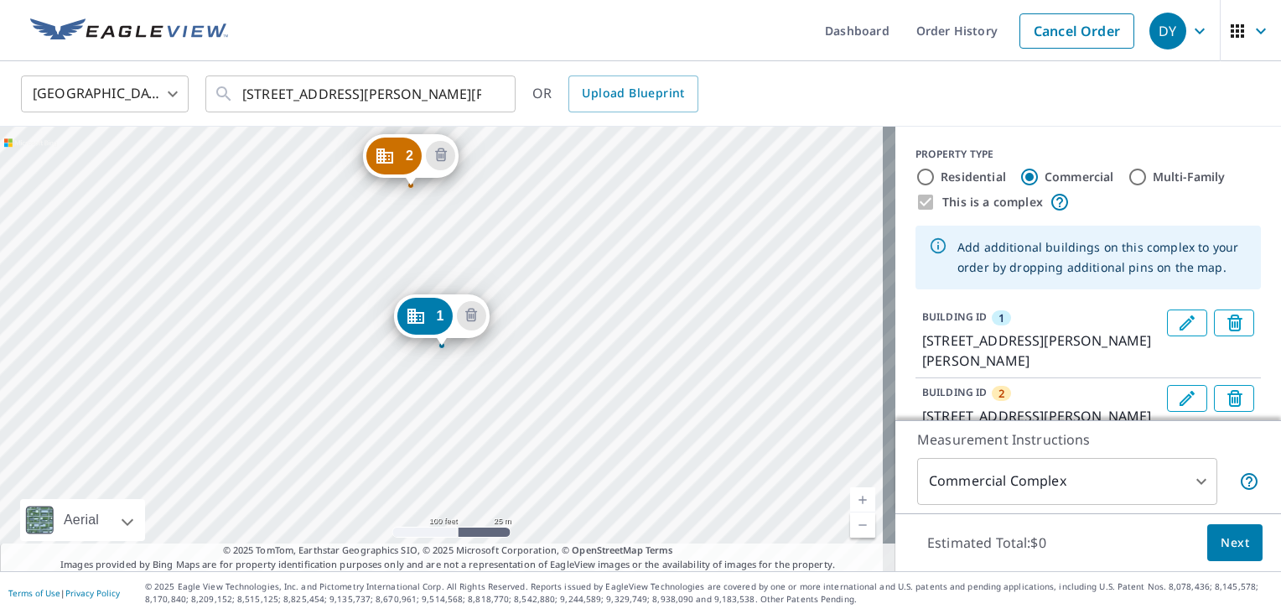
click at [476, 188] on div "2 423 5th Pl SE Lake Stevens, WA 98258 1 501 102nd Dr SE Lake Stevens, WA 98258" at bounding box center [447, 349] width 895 height 444
click at [454, 272] on div "2 423 5th Pl SE Lake Stevens, WA 98258 3 423 102nd Dr SE Lake Stevens, WA 98258…" at bounding box center [447, 349] width 895 height 444
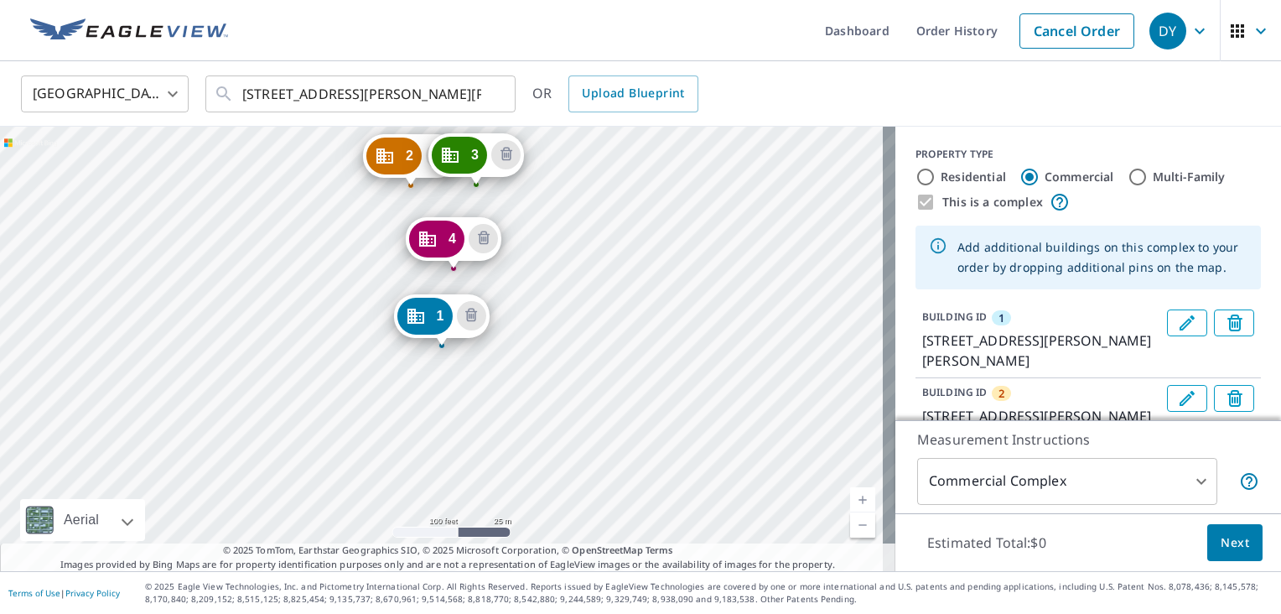
click at [476, 369] on div "2 423 5th Pl SE Lake Stevens, WA 98258 3 423 102nd Dr SE Lake Stevens, WA 98258…" at bounding box center [447, 349] width 895 height 444
click at [476, 426] on div "2 423 5th Pl SE Lake Stevens, WA 98258 3 423 102nd Dr SE Lake Stevens, WA 98258…" at bounding box center [447, 349] width 895 height 444
click at [421, 461] on div "2 423 5th Pl SE Lake Stevens, WA 98258 3 423 102nd Dr SE Lake Stevens, WA 98258…" at bounding box center [447, 349] width 895 height 444
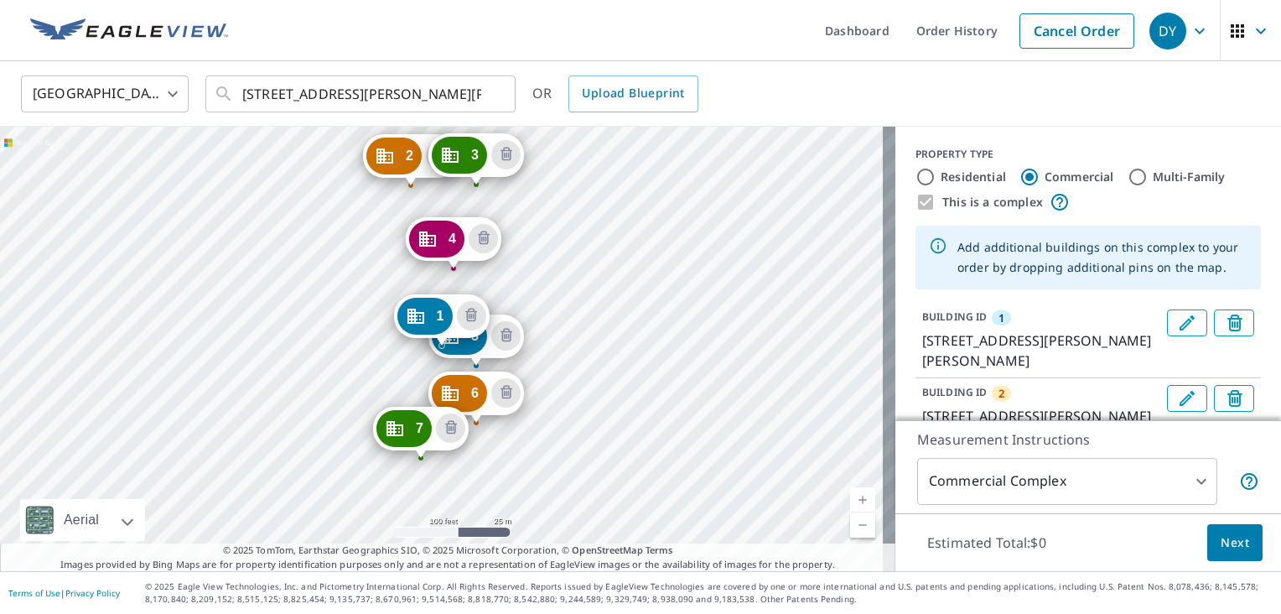
click at [1217, 438] on p "Measurement Instructions" at bounding box center [1088, 439] width 342 height 20
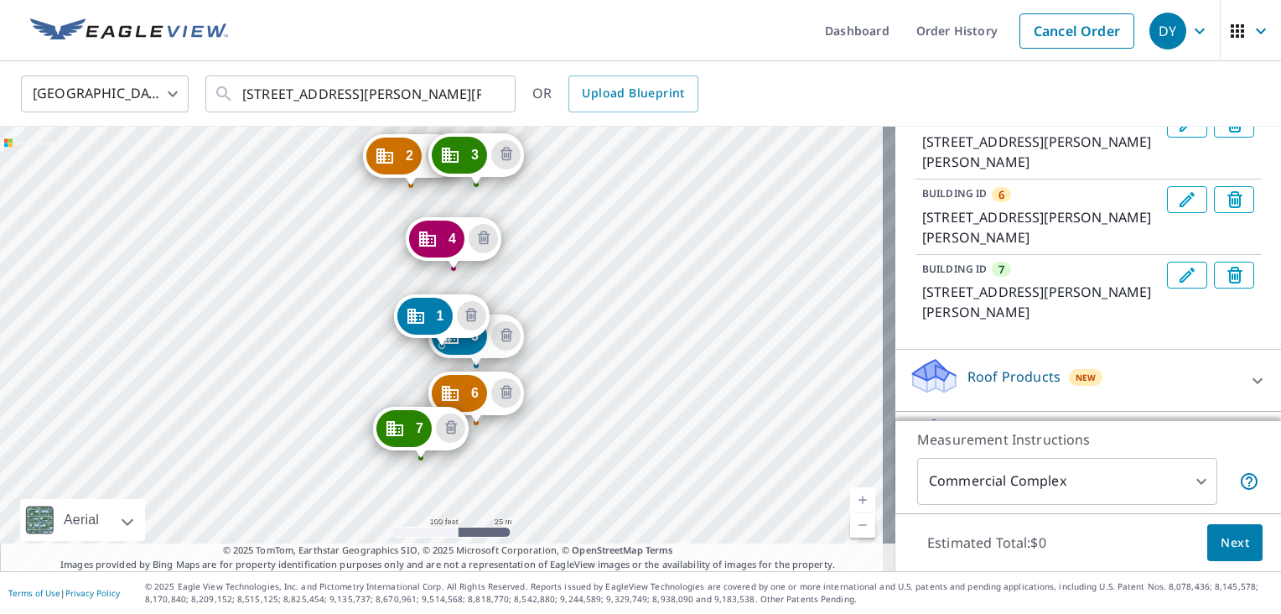
scroll to position [617, 0]
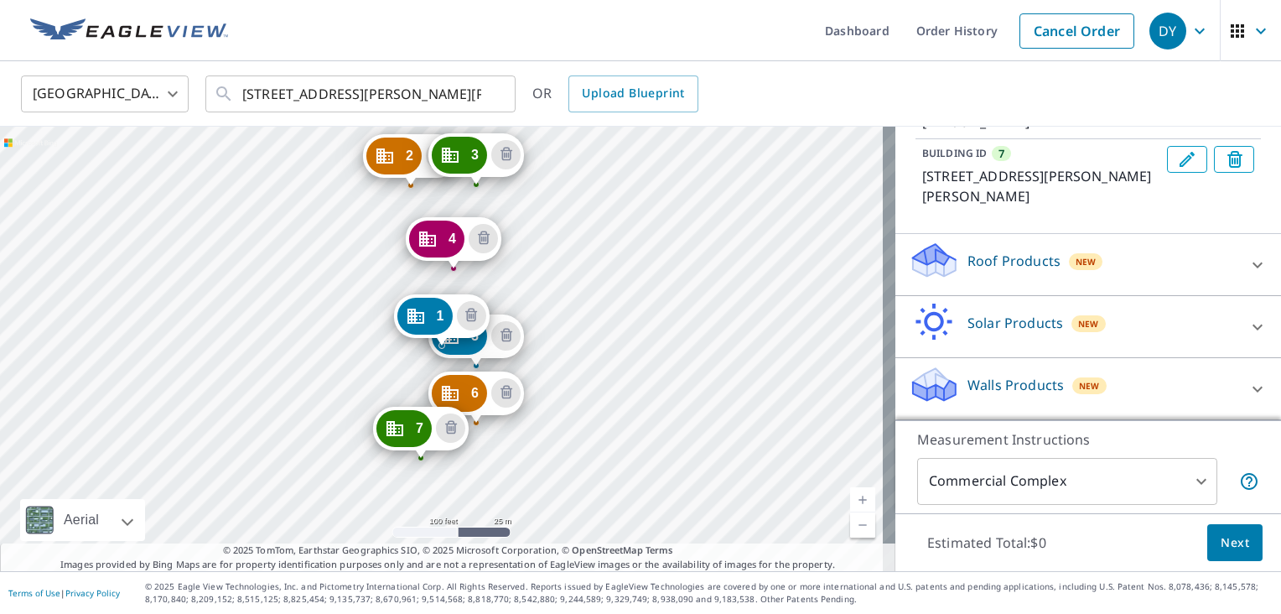
click at [1247, 255] on icon at bounding box center [1257, 265] width 20 height 20
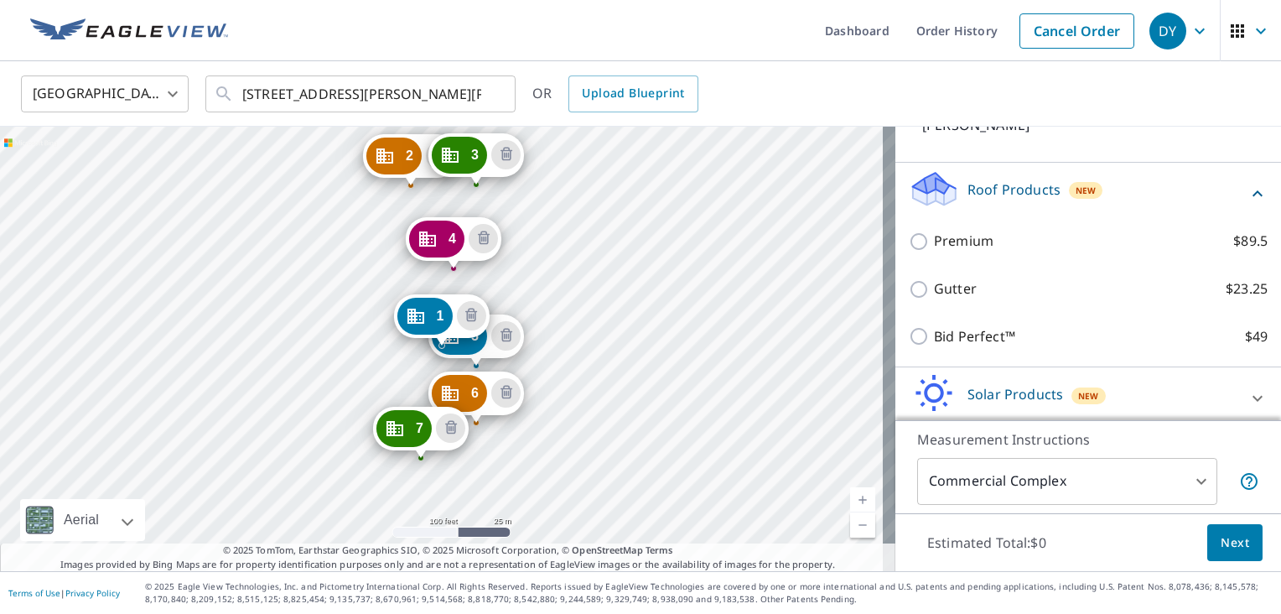
scroll to position [678, 0]
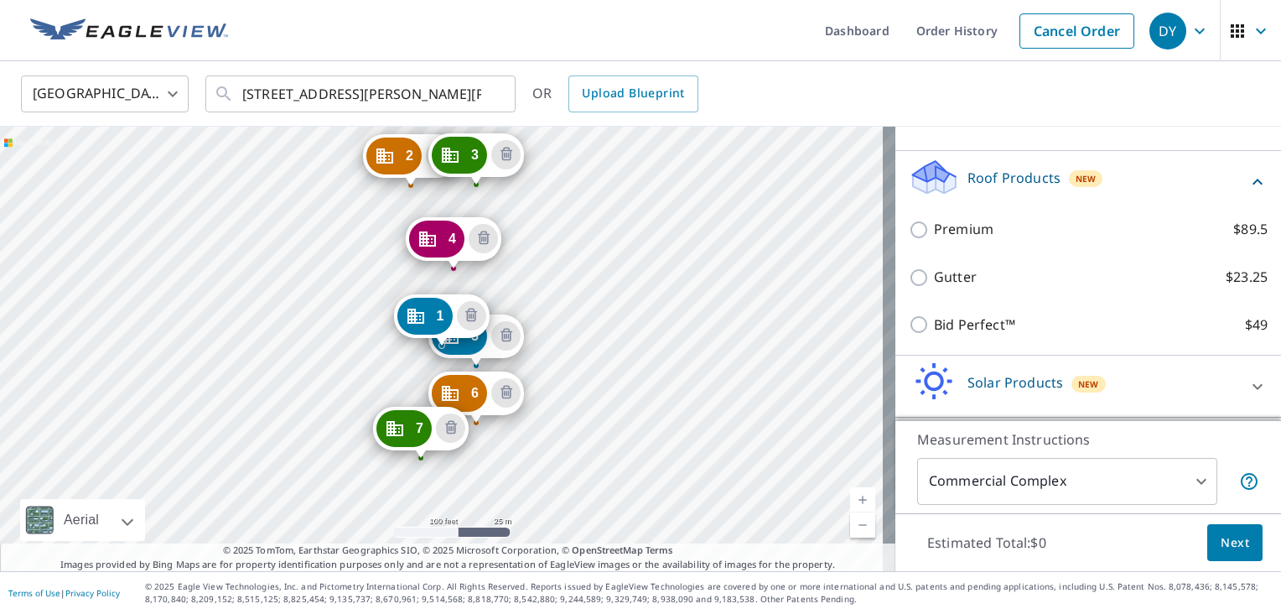
click at [949, 240] on p "Premium" at bounding box center [964, 229] width 60 height 21
click at [934, 240] on input "Premium $89.5" at bounding box center [921, 230] width 25 height 20
checkbox input "true"
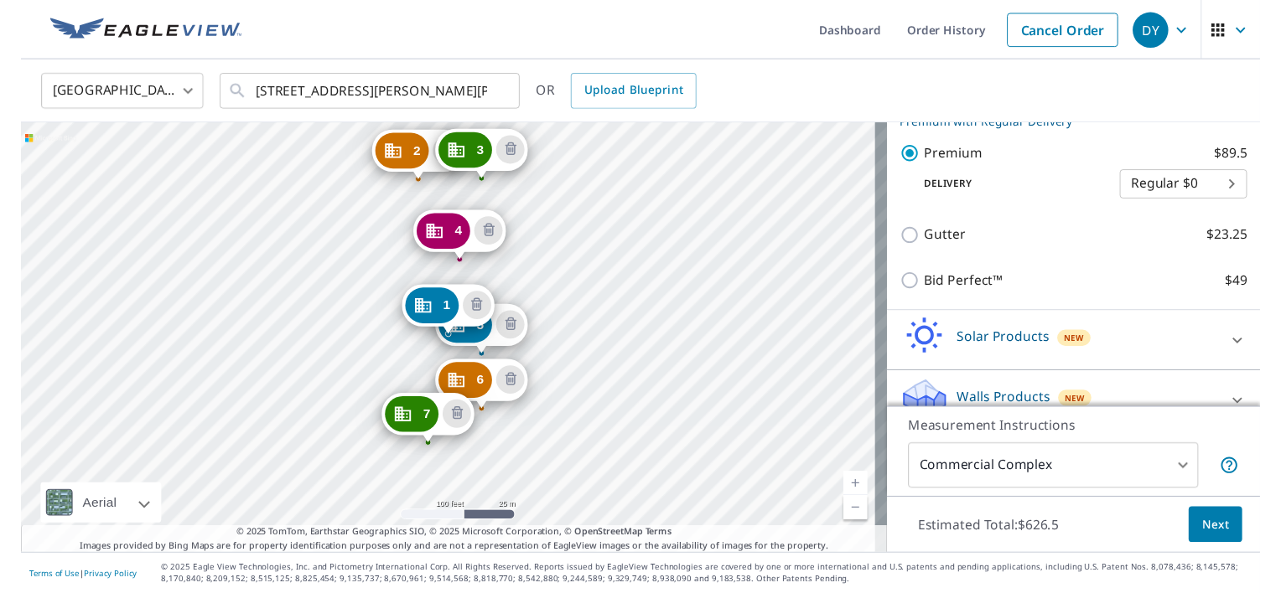
scroll to position [813, 0]
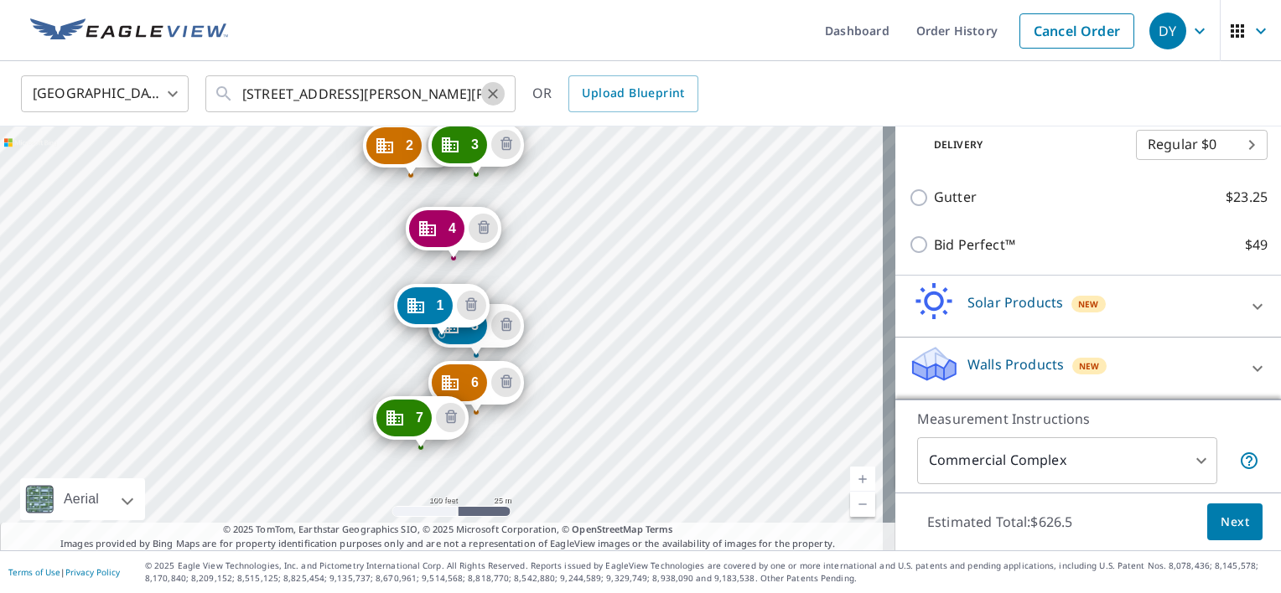
click at [495, 91] on icon "Clear" at bounding box center [493, 94] width 10 height 10
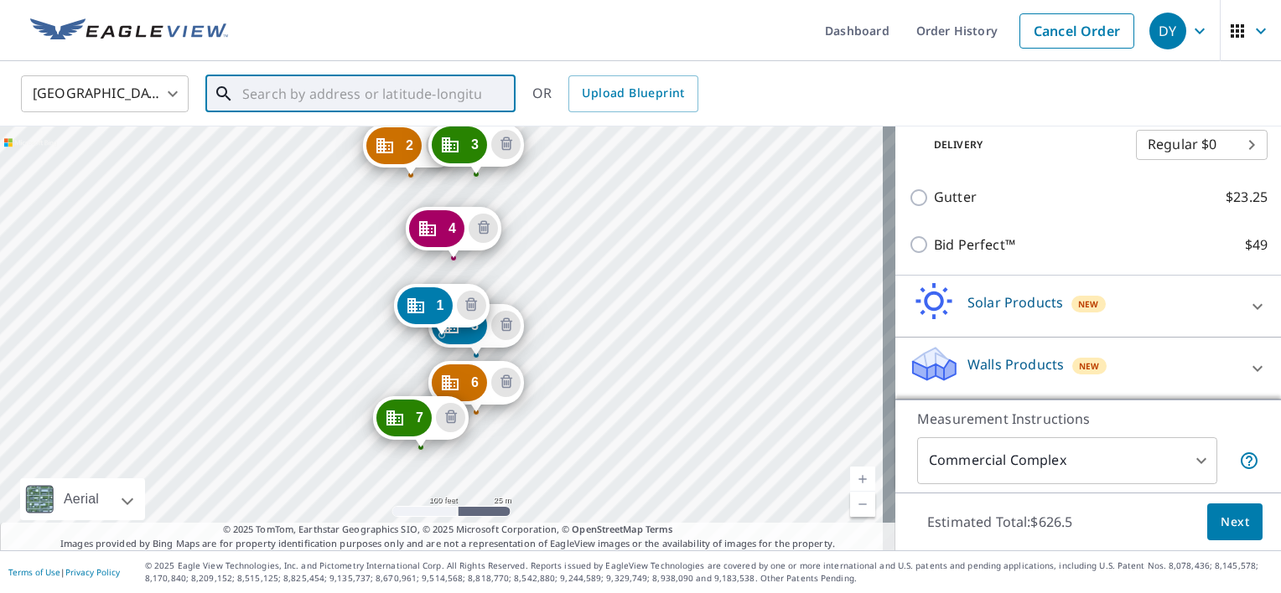
scroll to position [0, 0]
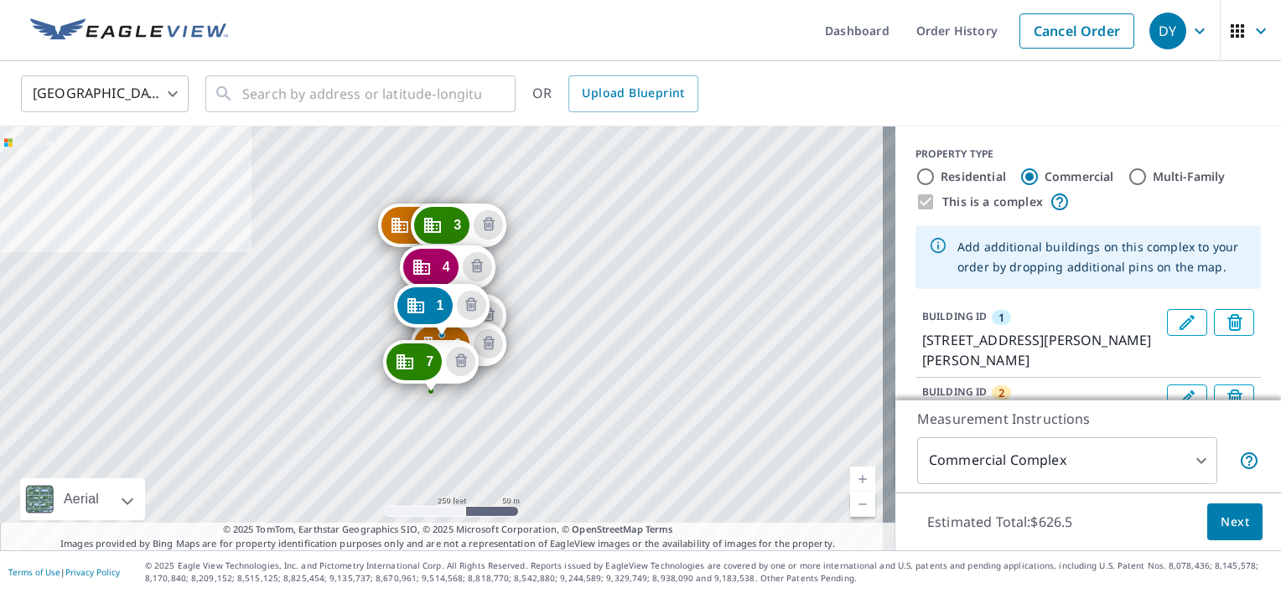
click at [830, 80] on div "United States US ​ ​ OR Upload Blueprint" at bounding box center [634, 93] width 1252 height 39
click at [845, 95] on div "United States US ​ ​ OR Upload Blueprint" at bounding box center [634, 93] width 1252 height 39
click at [903, 66] on div "United States US ​ ​ OR Upload Blueprint" at bounding box center [640, 93] width 1281 height 65
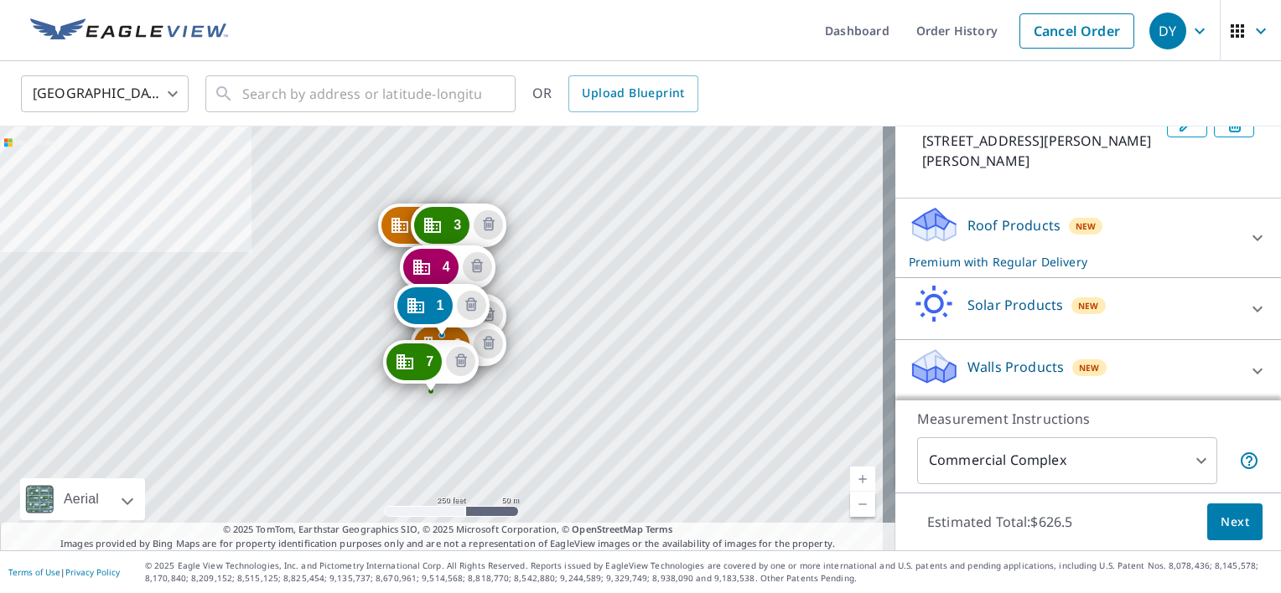
scroll to position [654, 0]
click at [793, 91] on div "United States US ​ ​ OR Upload Blueprint" at bounding box center [634, 93] width 1252 height 39
click at [1247, 231] on icon at bounding box center [1257, 235] width 20 height 20
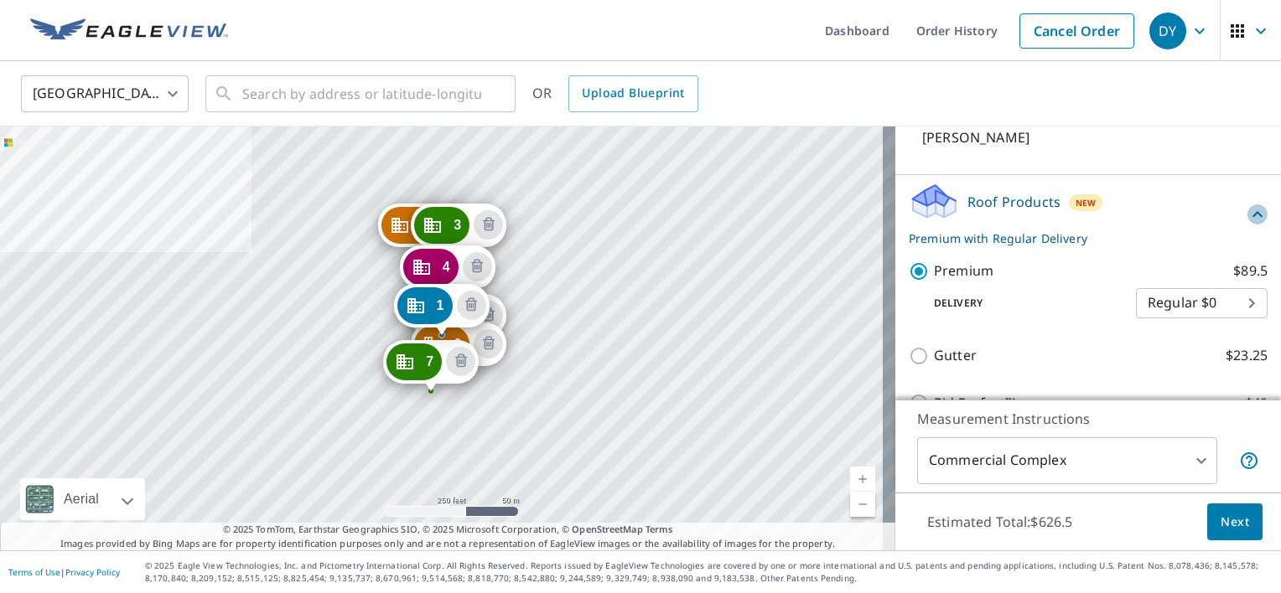
click at [1247, 225] on icon at bounding box center [1257, 215] width 20 height 20
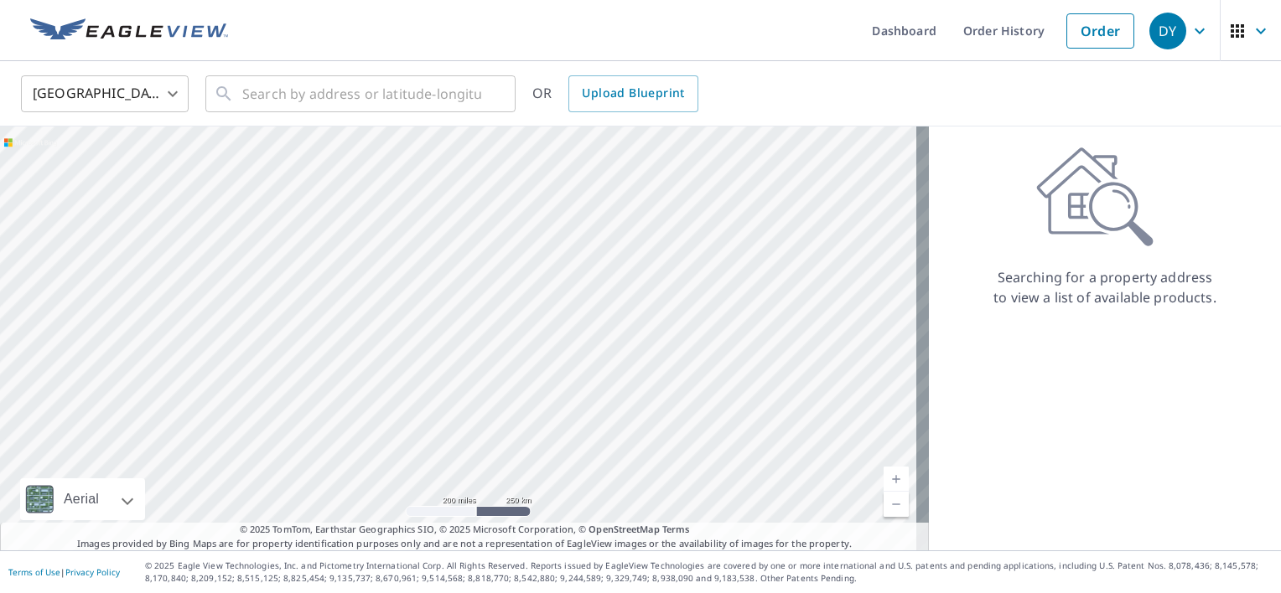
click at [132, 23] on img at bounding box center [129, 30] width 198 height 25
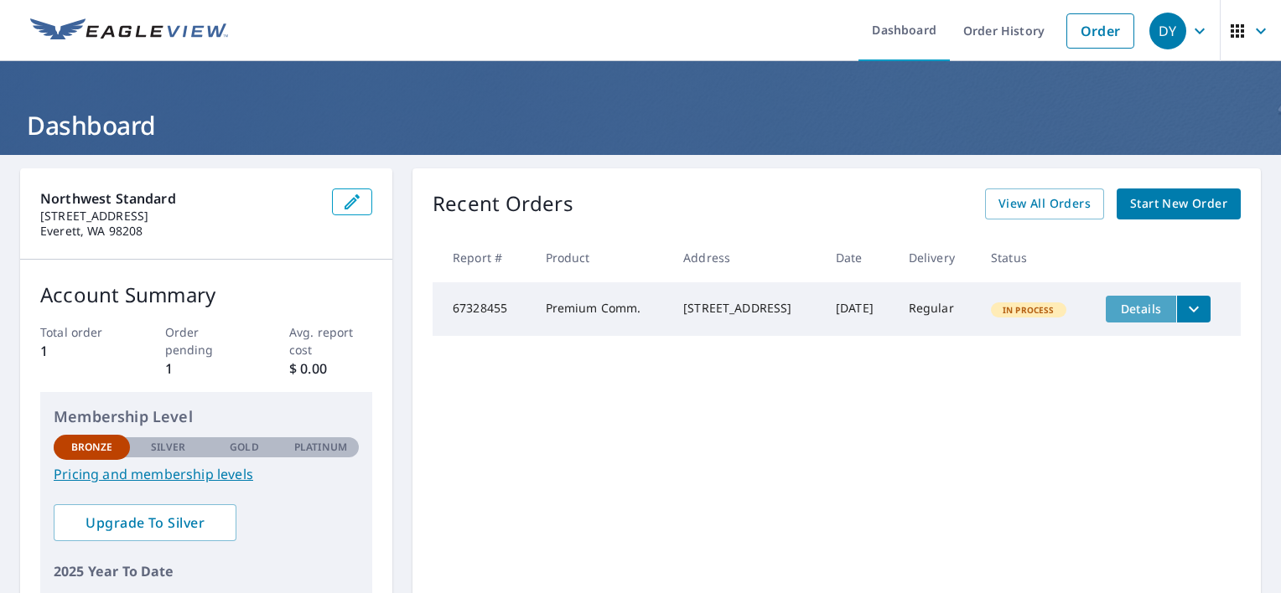
click at [1128, 311] on span "Details" at bounding box center [1141, 309] width 50 height 16
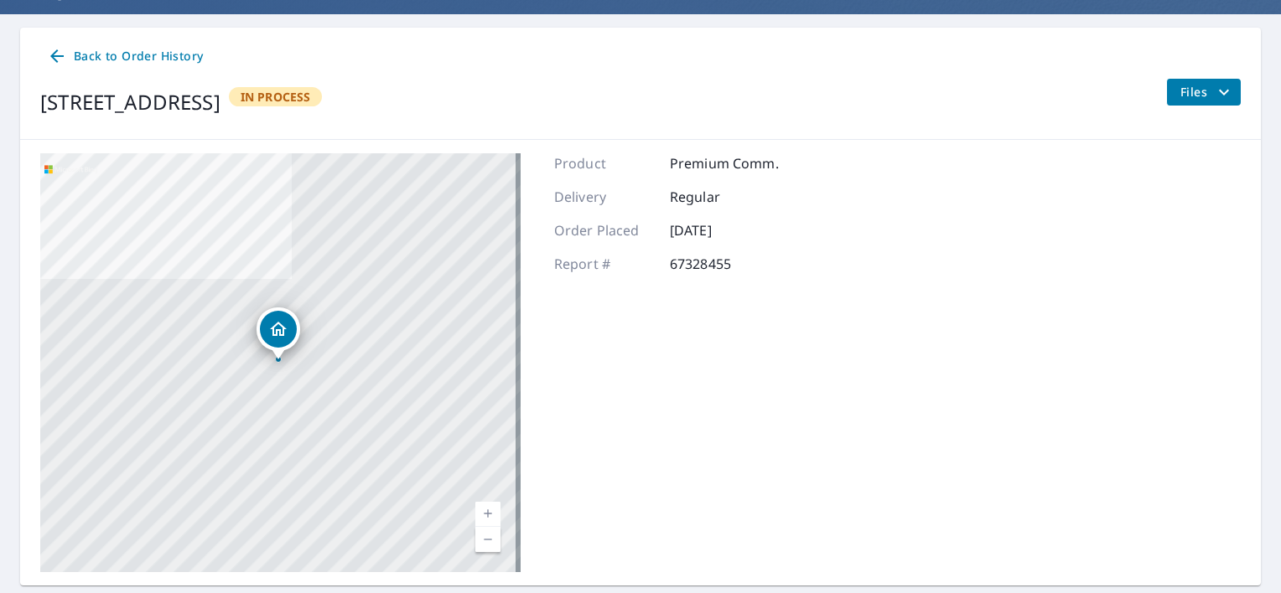
scroll to position [145, 0]
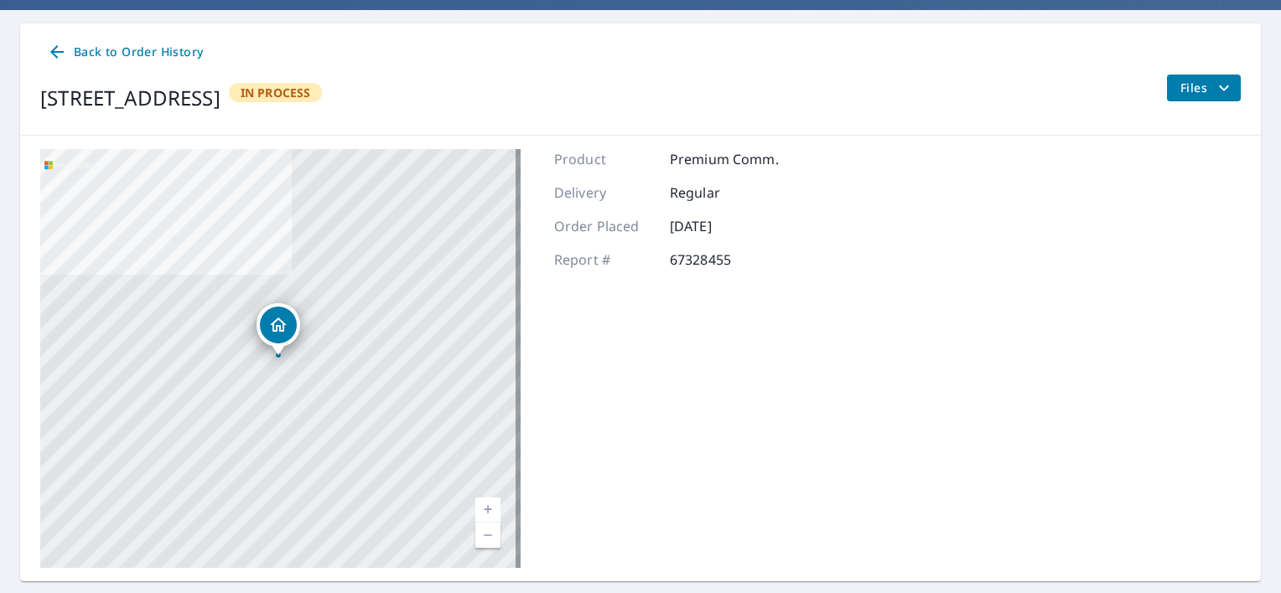
click at [1214, 82] on icon "filesDropdownBtn-67328455" at bounding box center [1224, 88] width 20 height 20
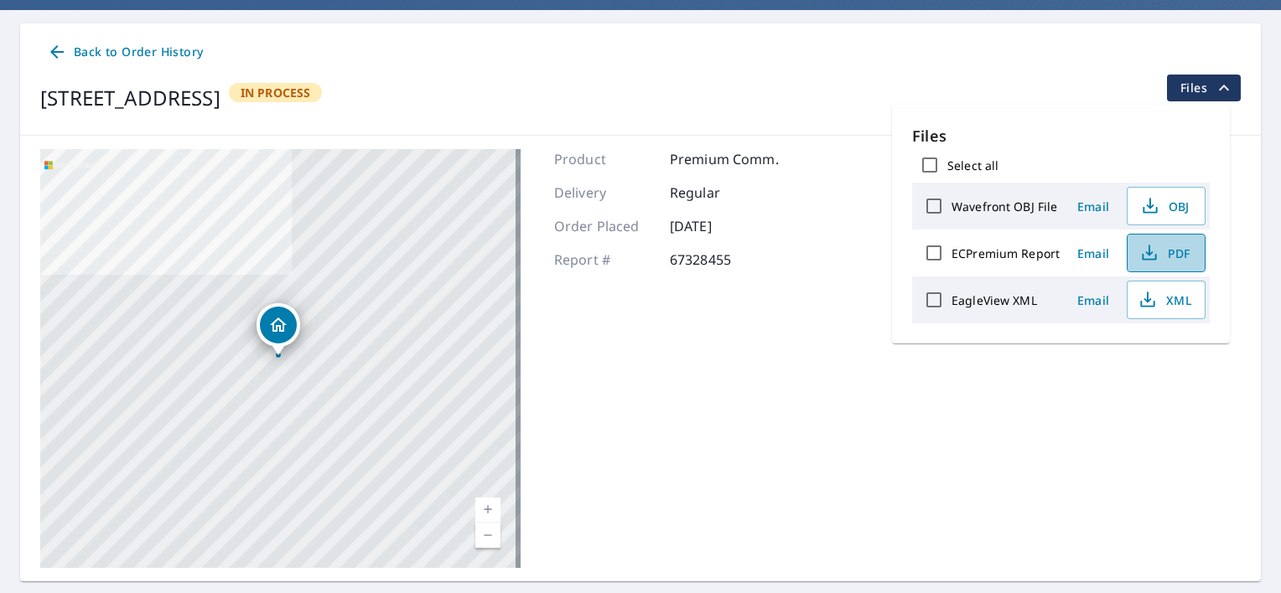
click at [1174, 245] on span "PDF" at bounding box center [1165, 253] width 54 height 20
